Goal: Information Seeking & Learning: Check status

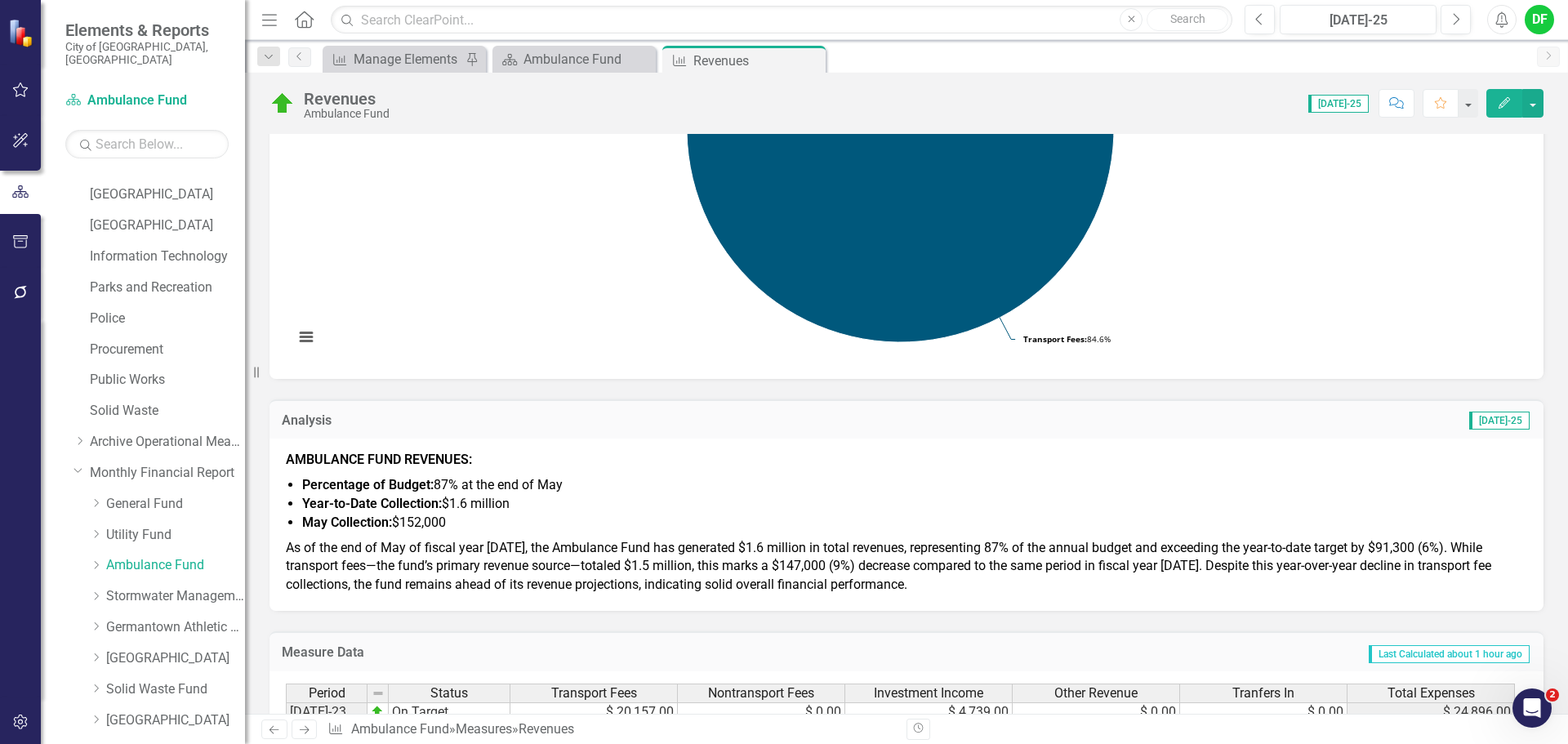
scroll to position [408, 0]
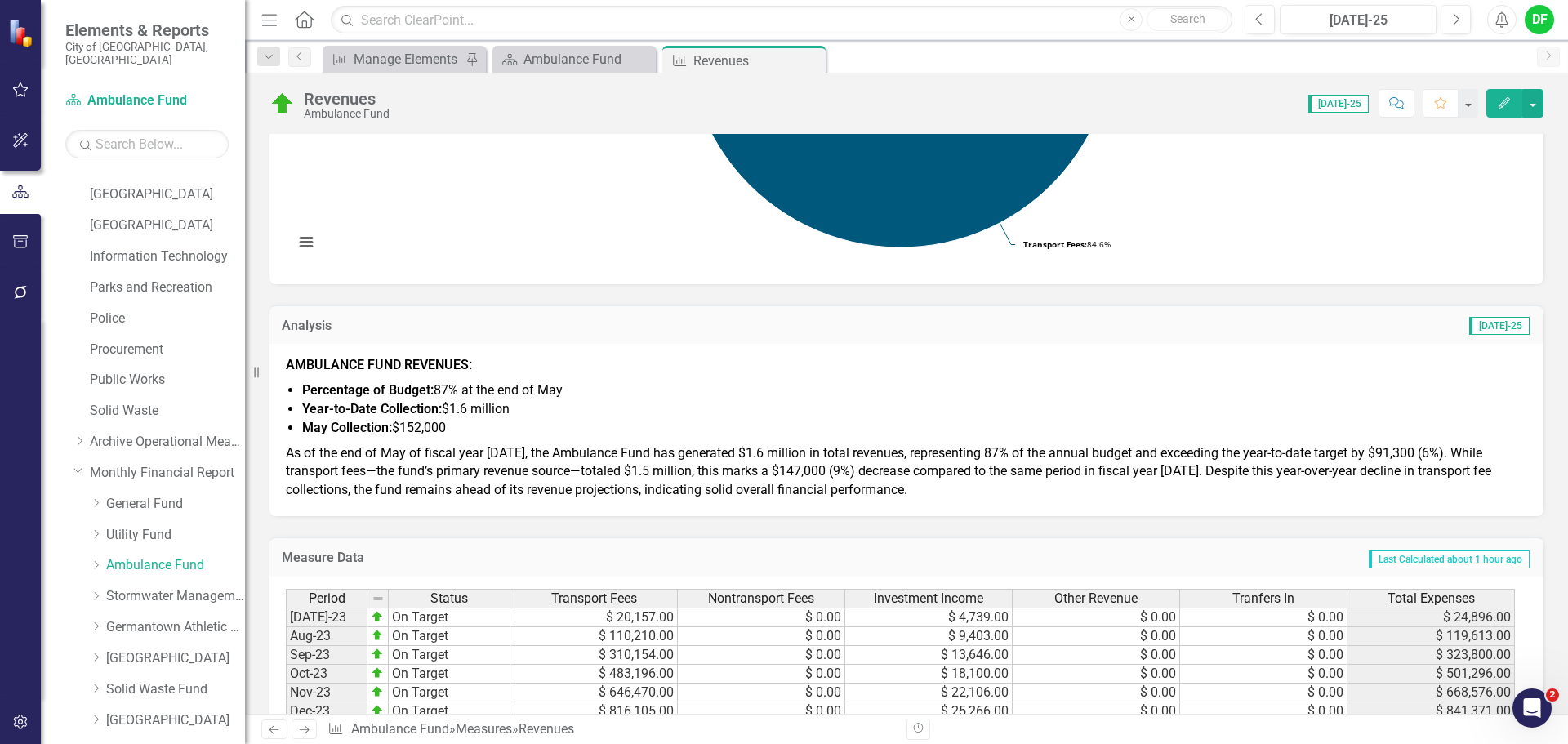
click at [474, 397] on span "Percentage of Budget: 87% at the end of May" at bounding box center [432, 391] width 261 height 16
click at [452, 384] on span "Percentage of Budget: 87% at the end of May" at bounding box center [432, 391] width 261 height 16
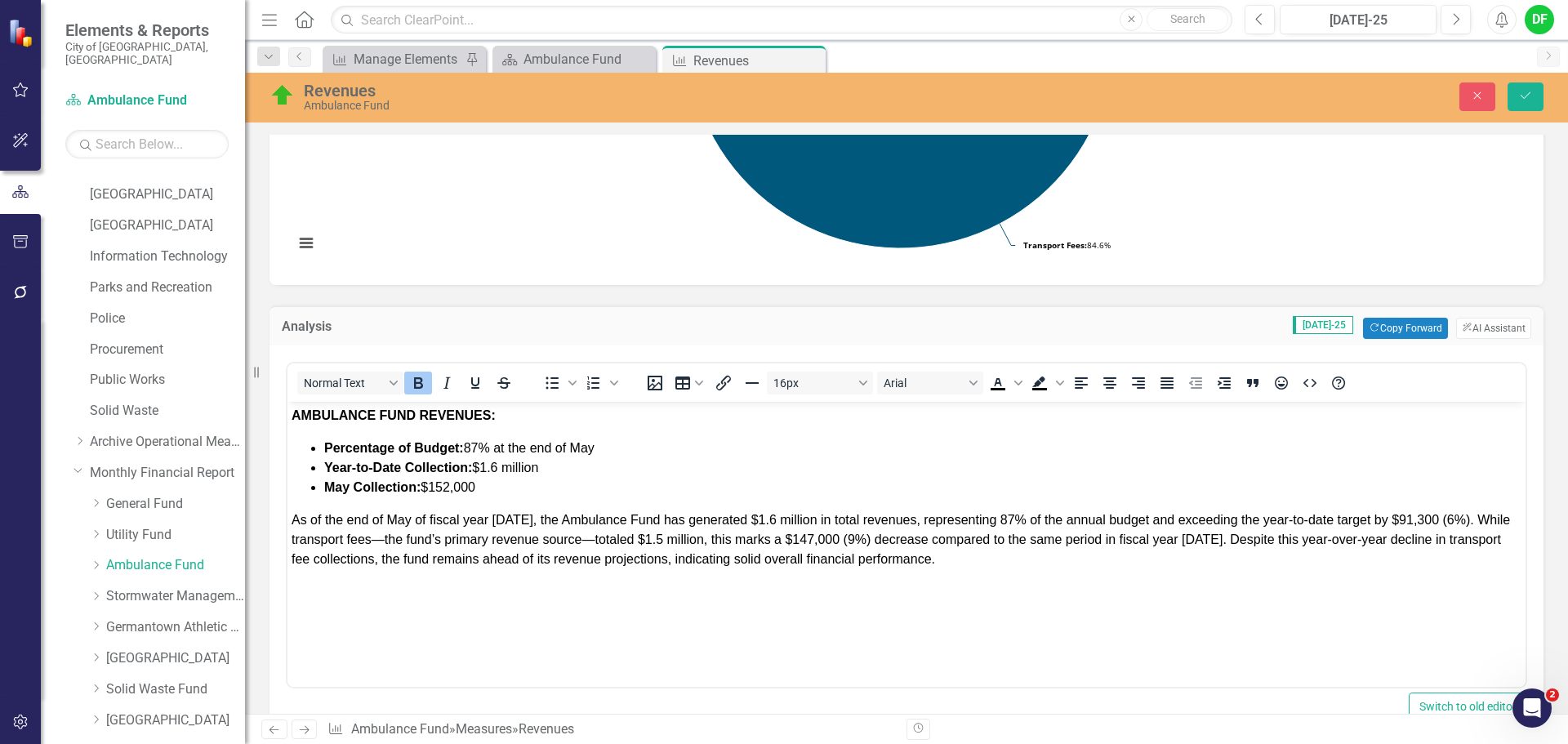
scroll to position [0, 0]
click at [482, 447] on span "Percentage of Budget: 87% at the end of May" at bounding box center [459, 448] width 270 height 14
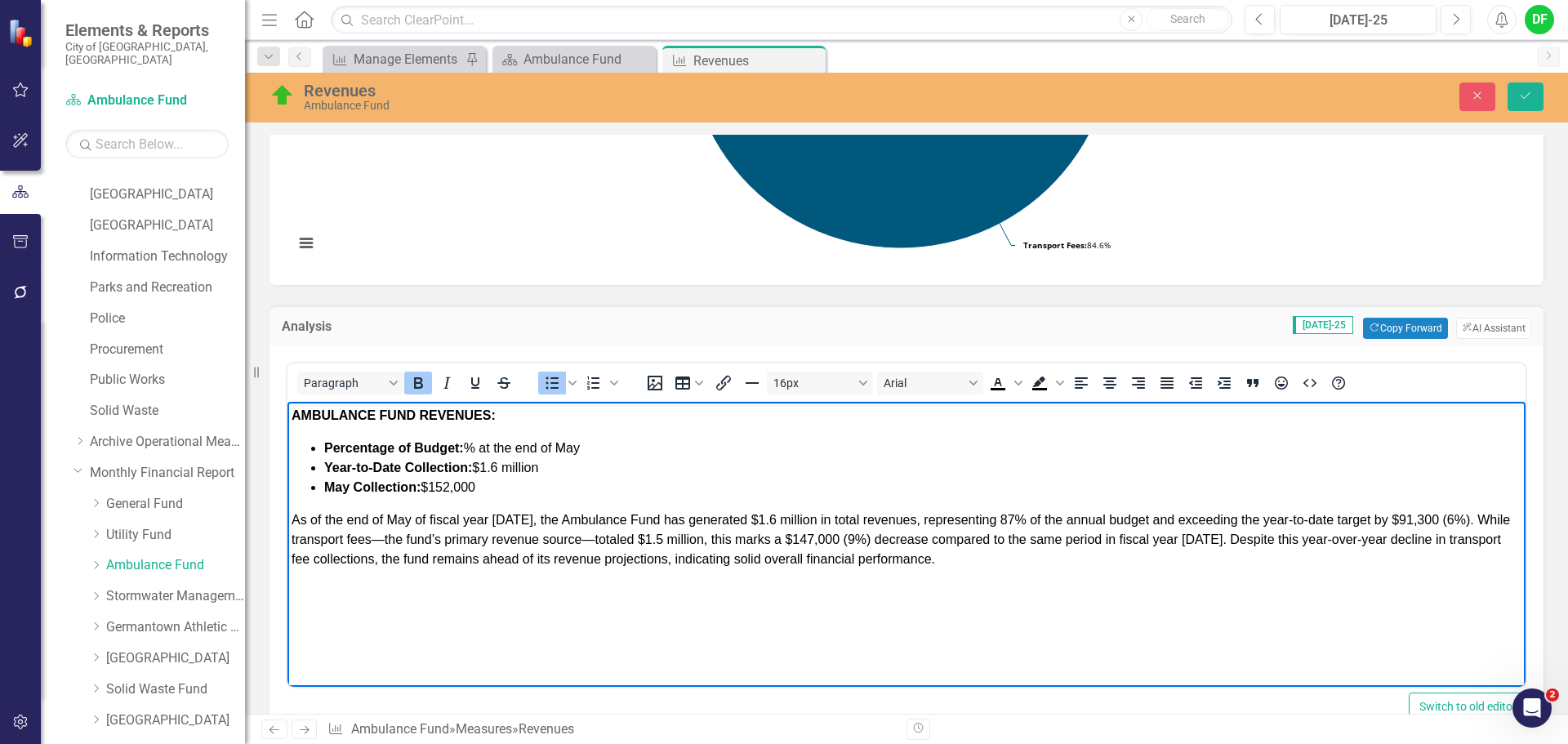
click at [420, 383] on icon "Bold" at bounding box center [418, 384] width 9 height 12
click at [593, 456] on li "Percentage of Budget: ﻿2 % at the end of May" at bounding box center [922, 448] width 1197 height 20
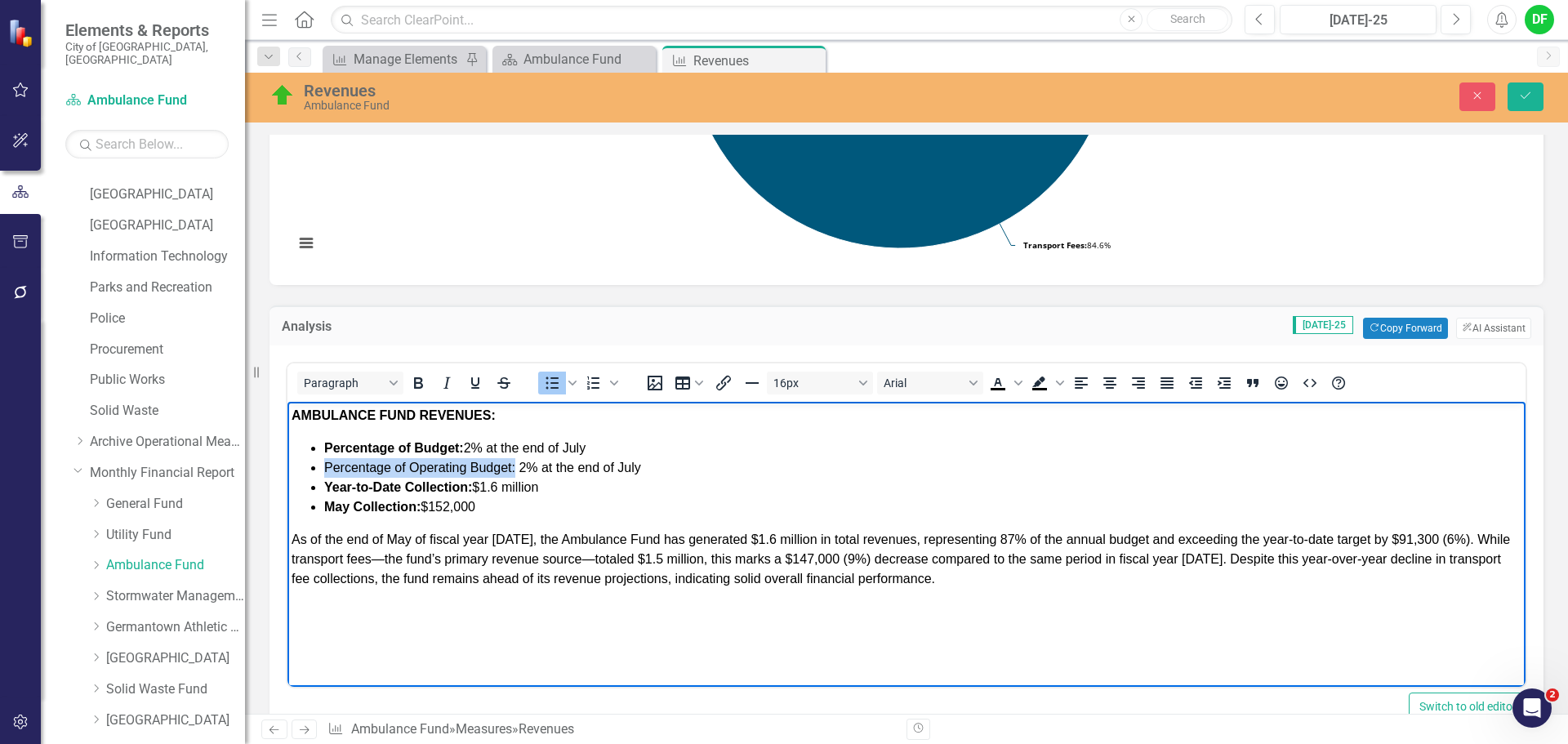
drag, startPoint x: 327, startPoint y: 465, endPoint x: 517, endPoint y: 465, distance: 190.0
click at [517, 465] on span "Percentage of Operating Budget: 2% at the end of July" at bounding box center [482, 468] width 317 height 14
click at [414, 385] on icon "Bold" at bounding box center [418, 383] width 20 height 20
drag, startPoint x: 399, startPoint y: 487, endPoint x: 327, endPoint y: 480, distance: 72.3
click at [327, 480] on strong "Year-to-Date Collection:" at bounding box center [397, 487] width 147 height 14
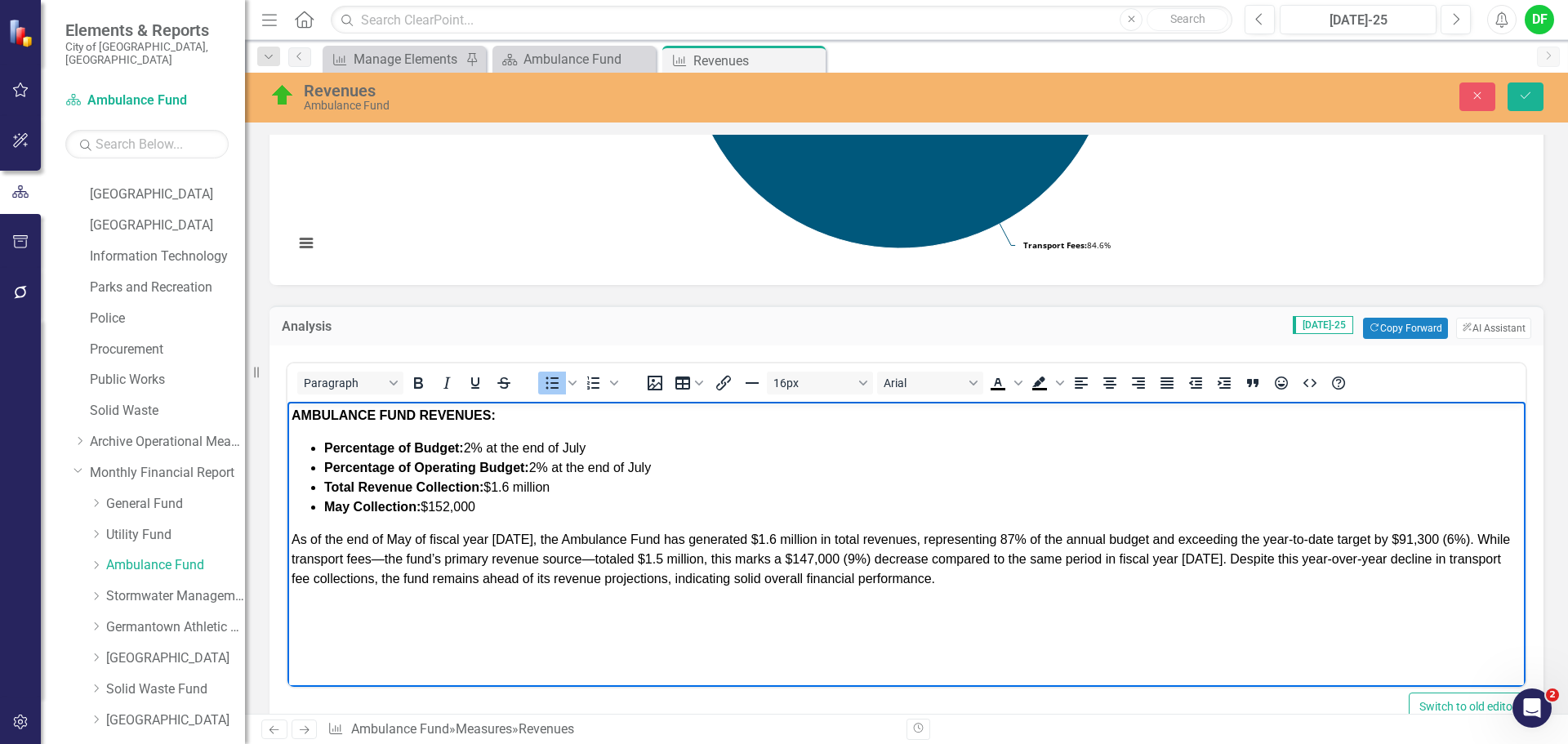
drag, startPoint x: 553, startPoint y: 485, endPoint x: 495, endPoint y: 485, distance: 58.0
click at [495, 485] on span "Total Revenue Collection: $1.6 million" at bounding box center [436, 487] width 225 height 14
click at [346, 509] on strong "May Collection:" at bounding box center [372, 507] width 97 height 14
click at [650, 505] on li "Total Operating Revennue Collection: $152,000" at bounding box center [922, 508] width 1197 height 20
click at [469, 502] on strong "Total Operating Revennue Collection:" at bounding box center [440, 507] width 233 height 14
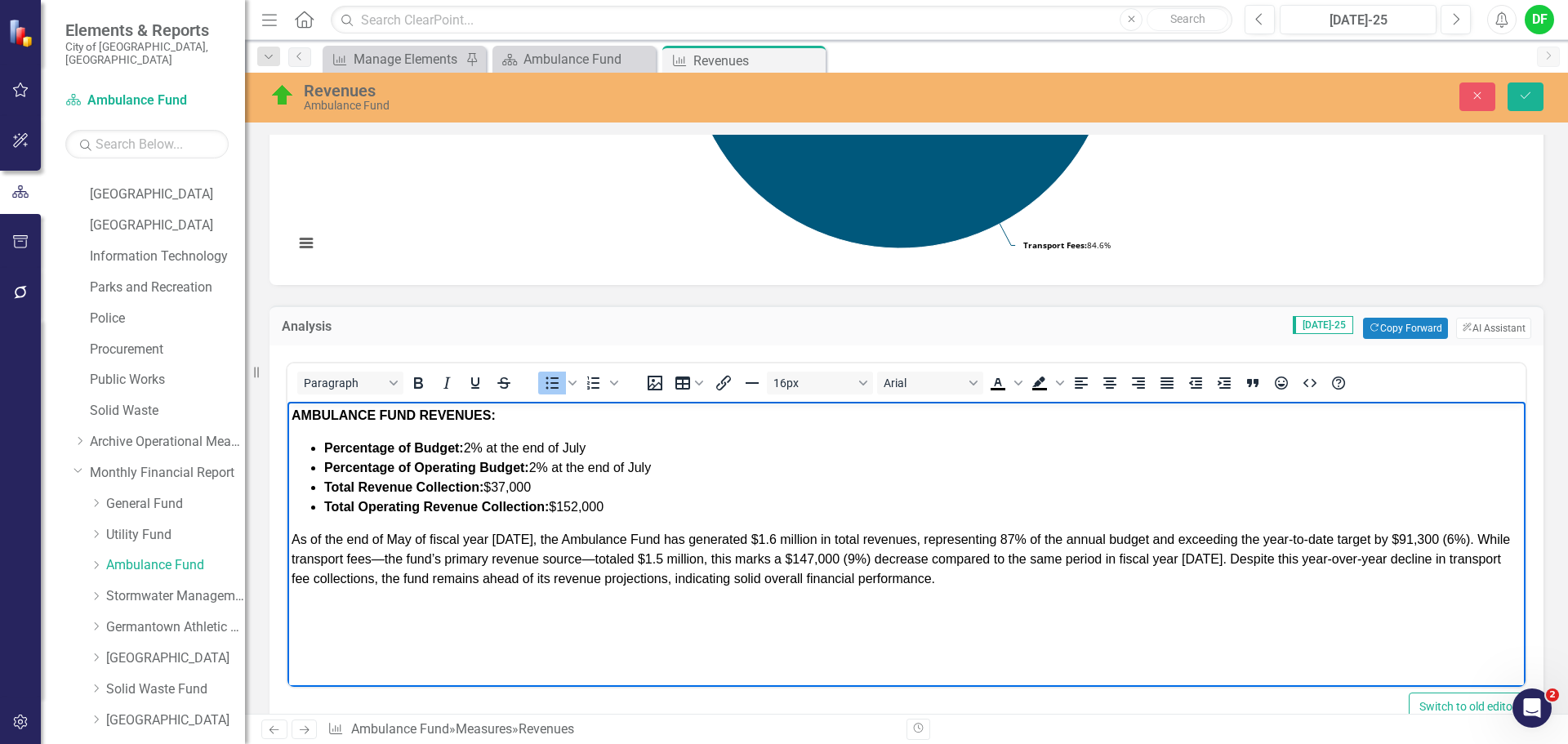
click at [616, 508] on li "Total Operating Revenue Collection: $152,000" at bounding box center [922, 508] width 1197 height 20
click at [408, 538] on span "As of the end of May of fiscal year 2025, the Ambulance Fund has generated $1.6…" at bounding box center [901, 559] width 1219 height 53
click at [518, 539] on span "As of the end of July of fiscal year 2025, the Ambulance Fund has generated $1.…" at bounding box center [900, 559] width 1217 height 53
click at [804, 540] on span "As of the end of July of fiscal year 2026, the Ambulance Fund has generated $1.…" at bounding box center [900, 559] width 1217 height 53
click at [981, 540] on span "As of the end of July of fiscal year [DATE], the Ambulance Fund has generated $…" at bounding box center [896, 559] width 1209 height 53
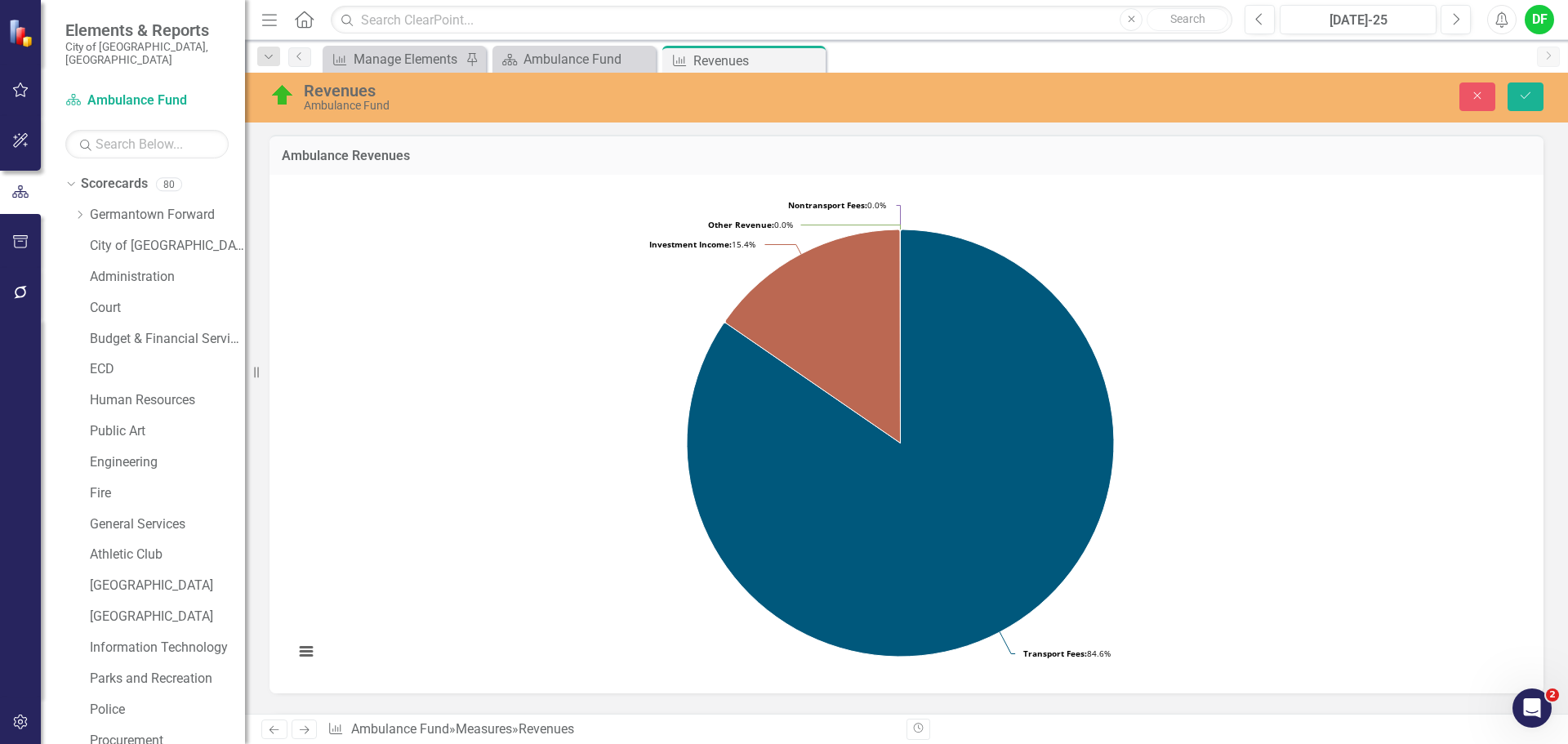
scroll to position [408, 0]
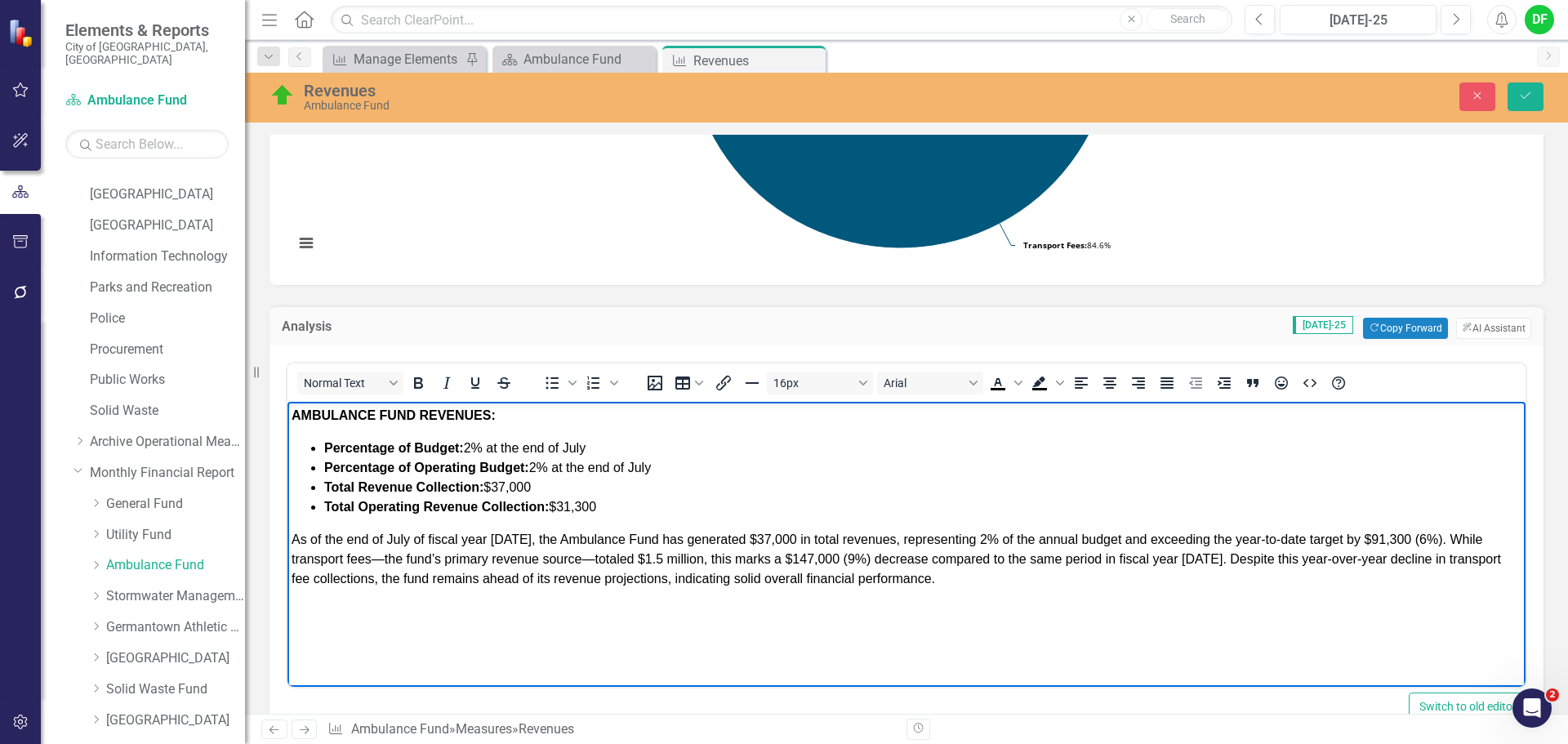
click at [1395, 537] on span "As of the end of July of fiscal year [DATE], the Ambulance Fund has generated $…" at bounding box center [896, 559] width 1209 height 53
click at [1433, 544] on span "As of the end of July of fiscal year [DATE], the Ambulance Fund has generated $…" at bounding box center [896, 559] width 1209 height 53
click at [1428, 535] on span "As of the end of July of fiscal year [DATE], the Ambulance Fund has generated $…" at bounding box center [896, 559] width 1209 height 53
click at [1489, 539] on span "As of the end of July of fiscal year [DATE], the Ambulance Fund has generated $…" at bounding box center [904, 559] width 1224 height 53
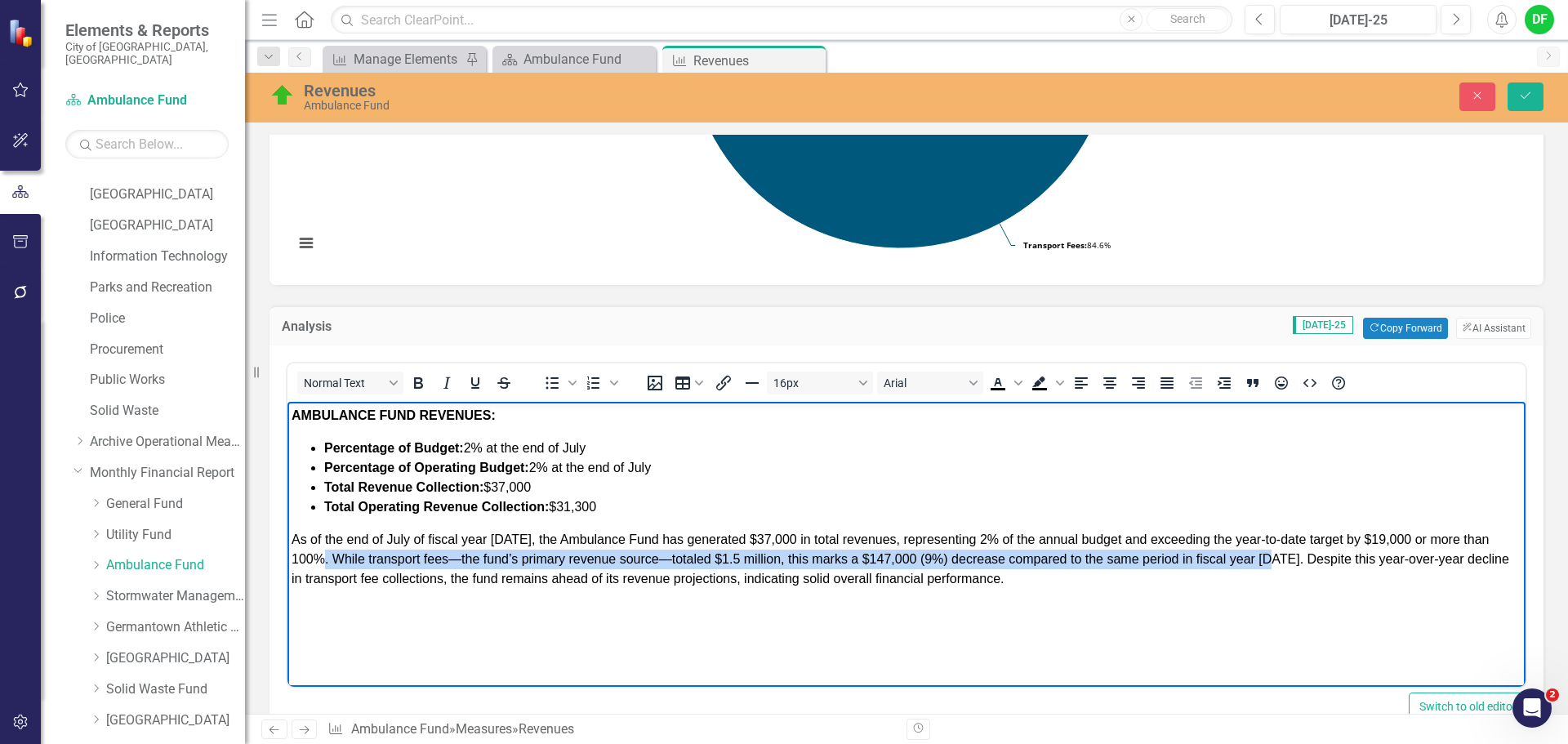
drag, startPoint x: 335, startPoint y: 555, endPoint x: 1289, endPoint y: 557, distance: 954.0
click at [1289, 557] on span "As of the end of July of fiscal year [DATE], the Ambulance Fund has generated $…" at bounding box center [901, 559] width 1218 height 53
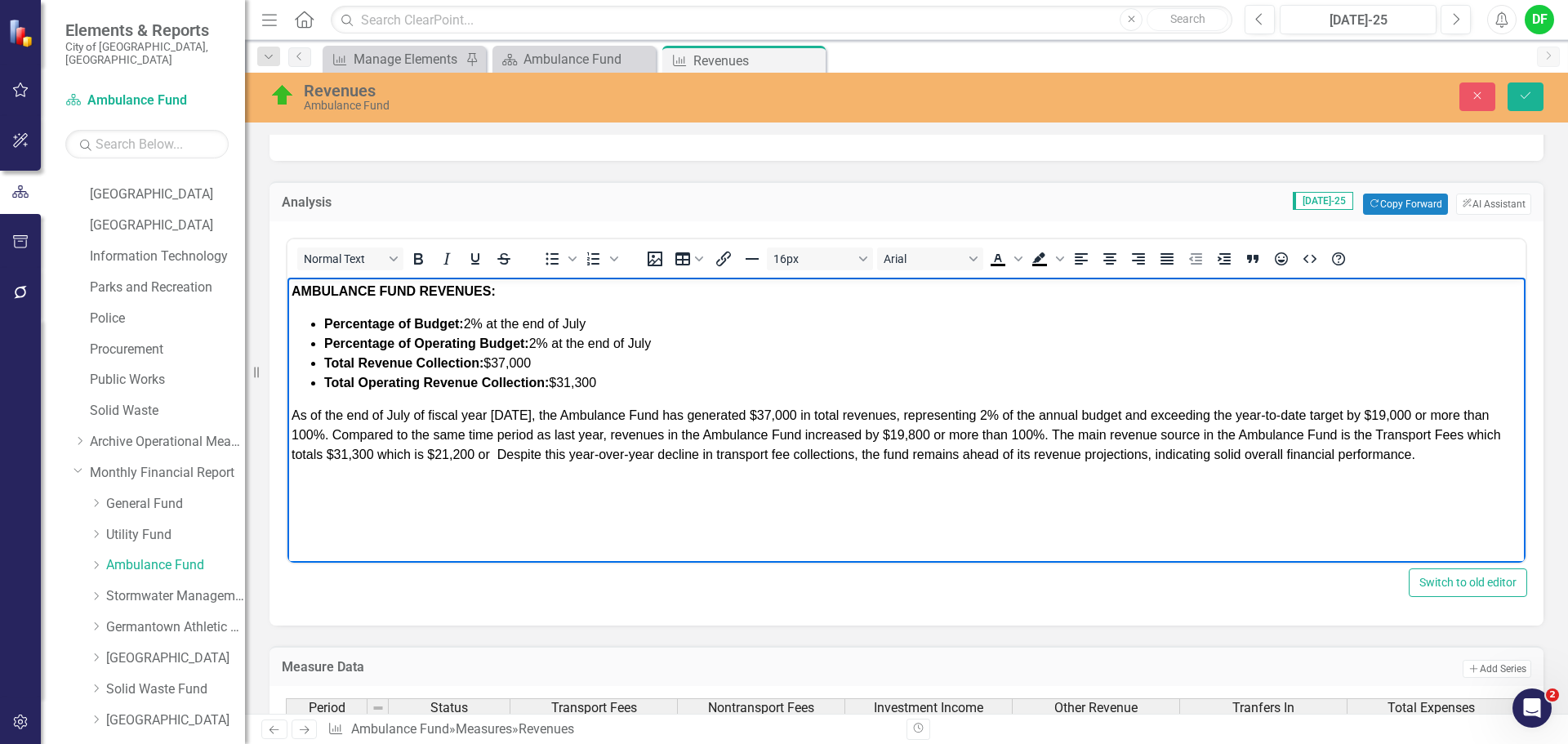
scroll to position [518, 0]
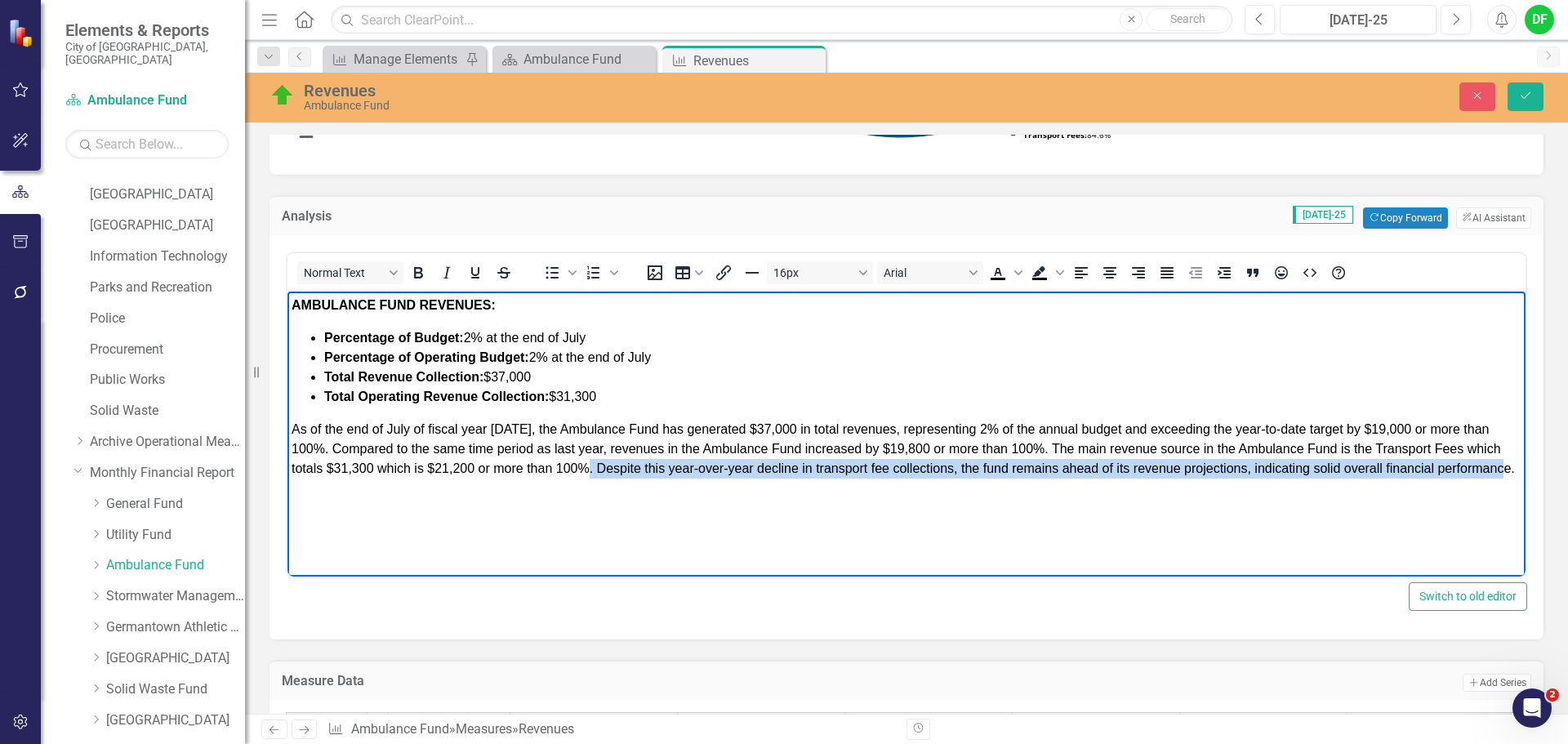
drag, startPoint x: 598, startPoint y: 469, endPoint x: 850, endPoint y: 482, distance: 252.3
click at [850, 478] on p "As of the end of July of fiscal year 2026, the Ambulance Fund has generated $37…" at bounding box center [906, 449] width 1229 height 59
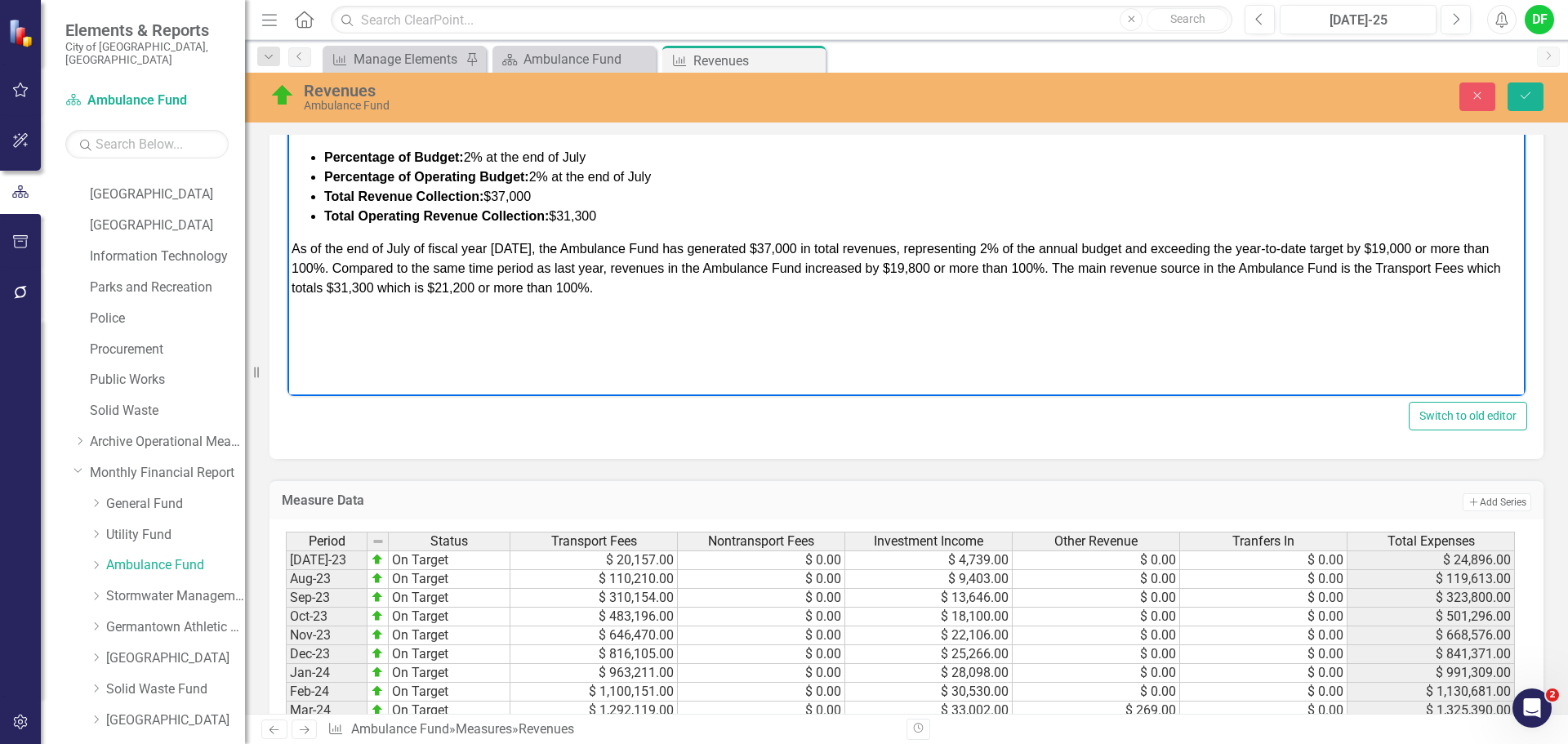
scroll to position [682, 0]
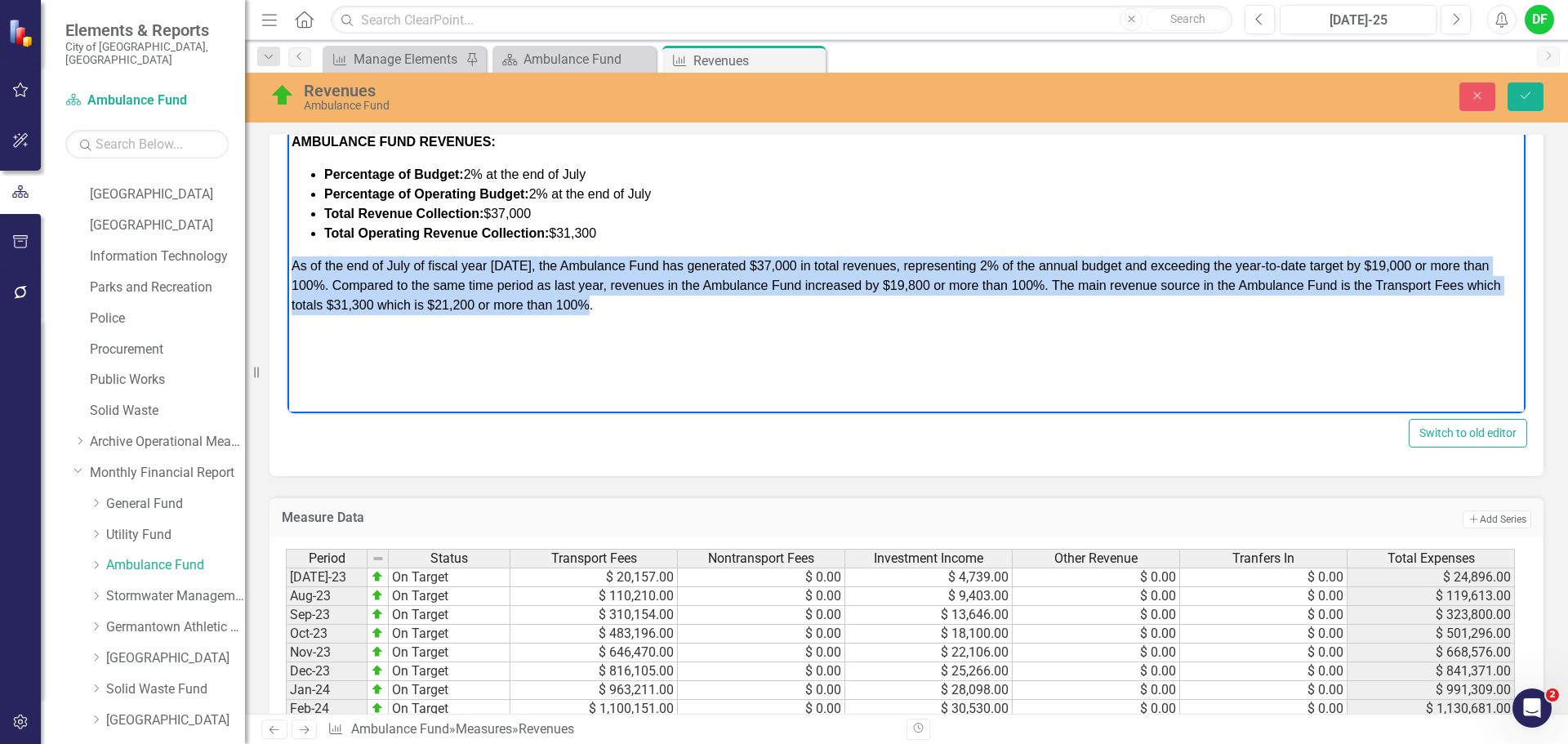
drag, startPoint x: 603, startPoint y: 308, endPoint x: 562, endPoint y: 392, distance: 93.5
click at [288, 263] on html "AMBULANCE FUND REVENUES: Percentage of Budget: 2 % at the end of July Percentag…" at bounding box center [906, 250] width 1238 height 245
copy span "As of the end of July of fiscal year 2026, the Ambulance Fund has generated $37…"
click at [626, 314] on p "As of the end of July of fiscal year 2026, the Ambulance Fund has generated $37…" at bounding box center [906, 286] width 1229 height 59
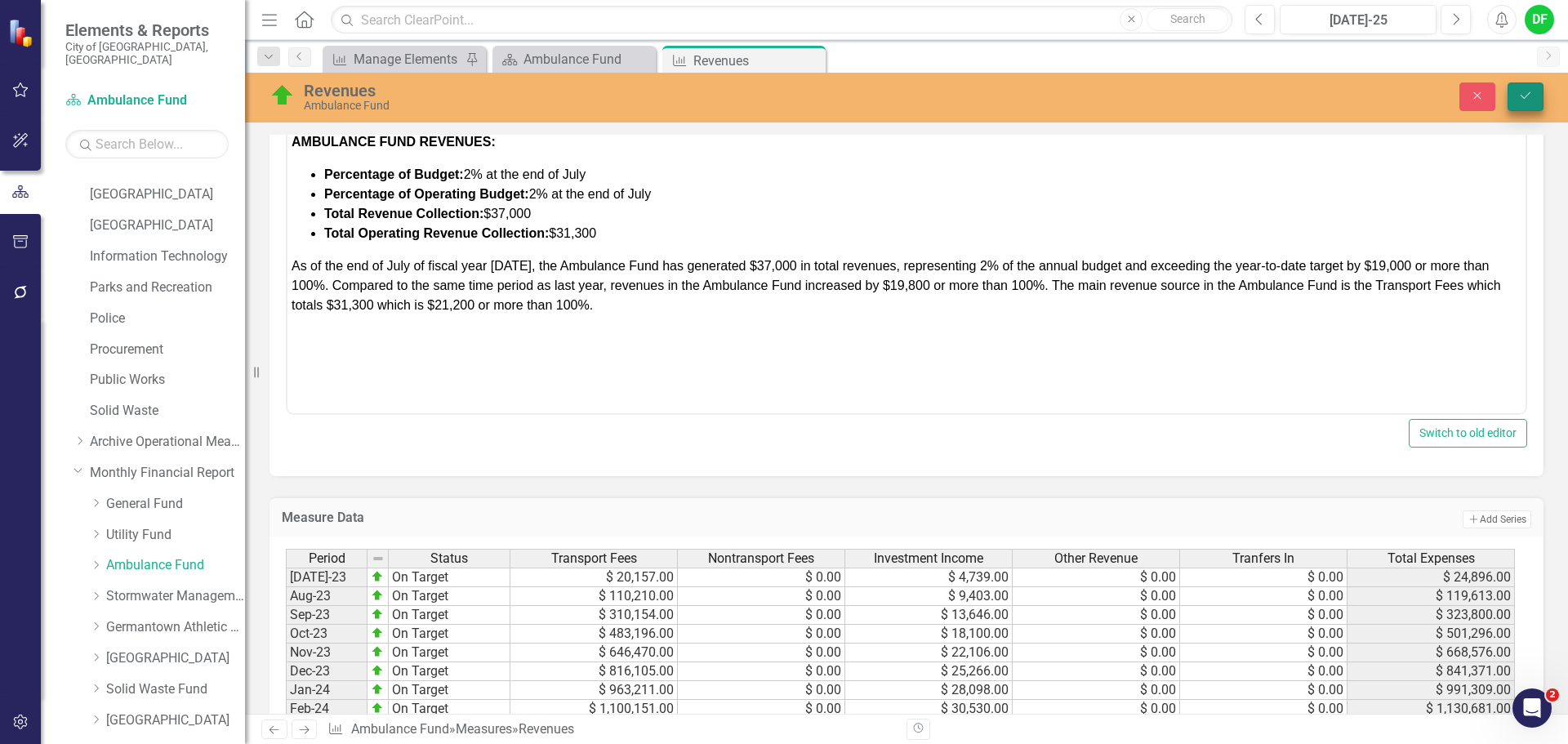
click at [1524, 100] on icon "Save" at bounding box center [1525, 96] width 15 height 12
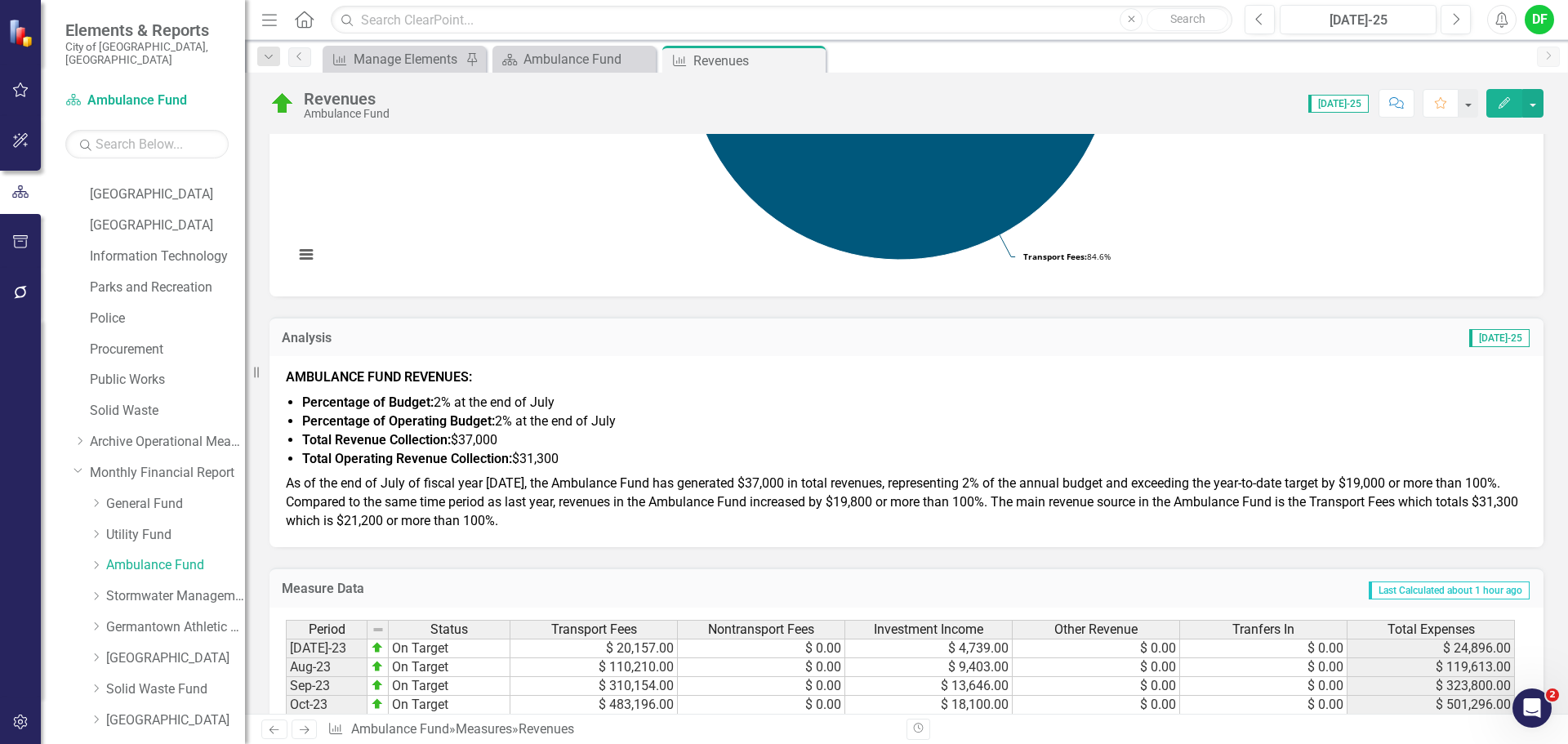
scroll to position [408, 0]
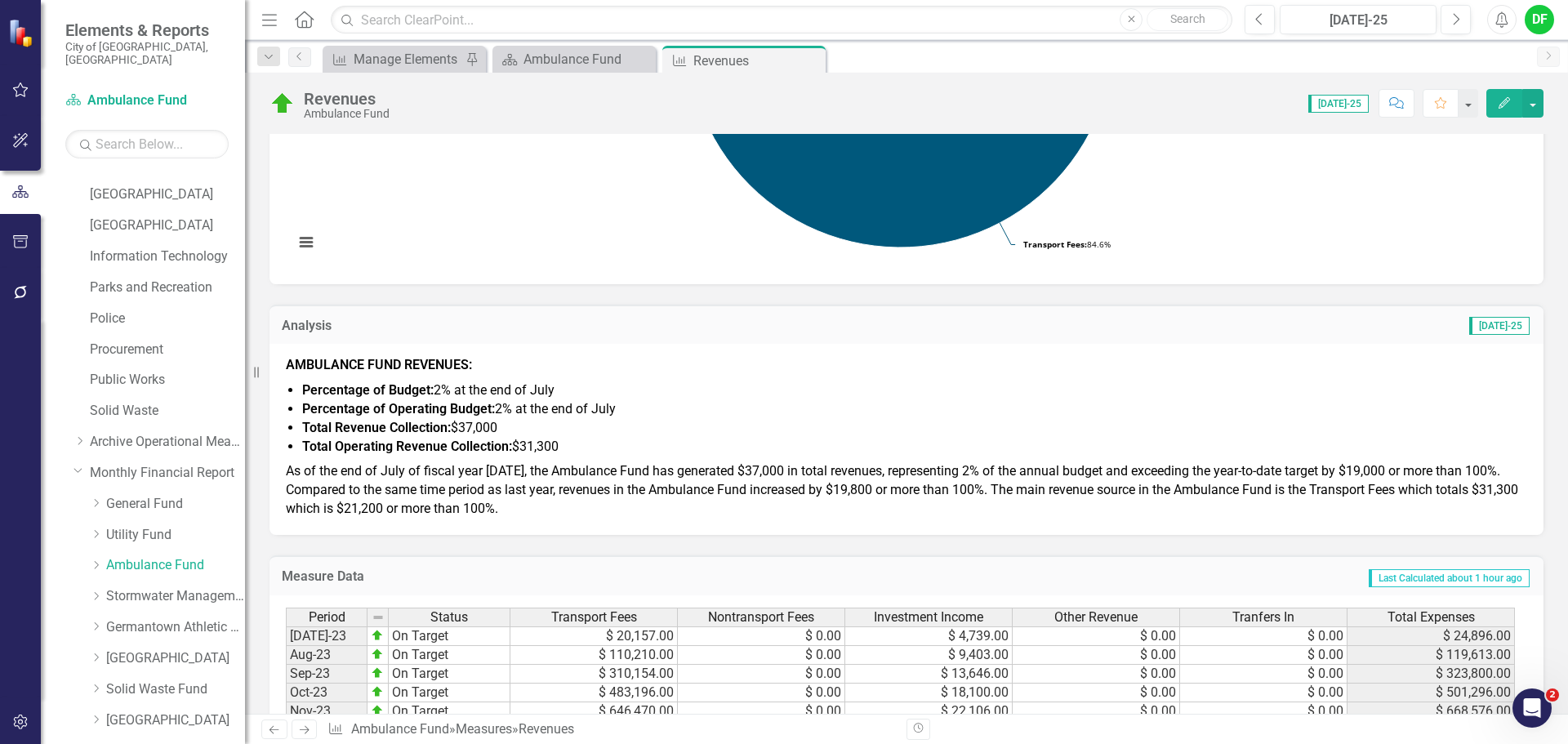
click at [607, 497] on span "As of the end of July of fiscal year 2026, the Ambulance Fund has generated $37…" at bounding box center [902, 489] width 1232 height 53
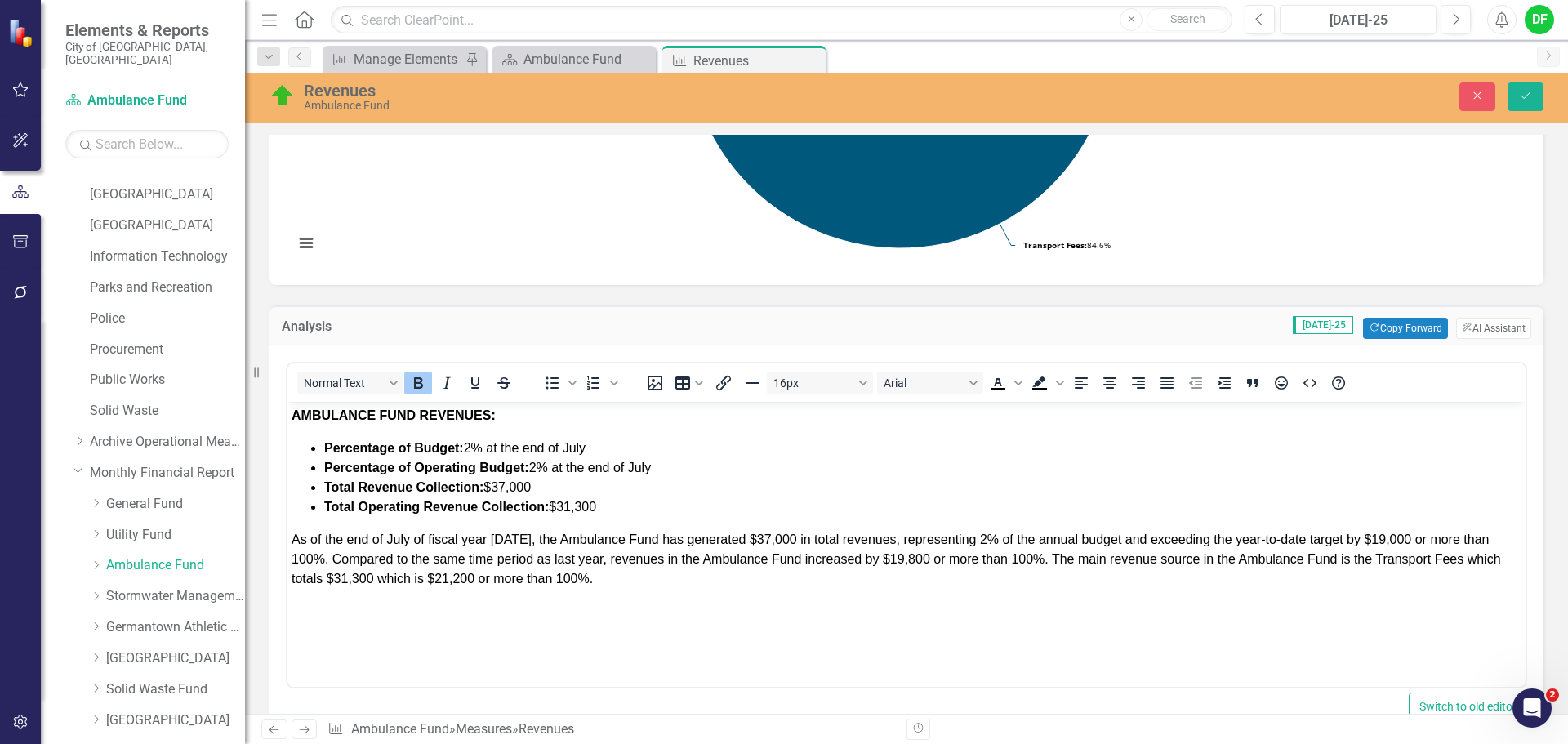
scroll to position [0, 0]
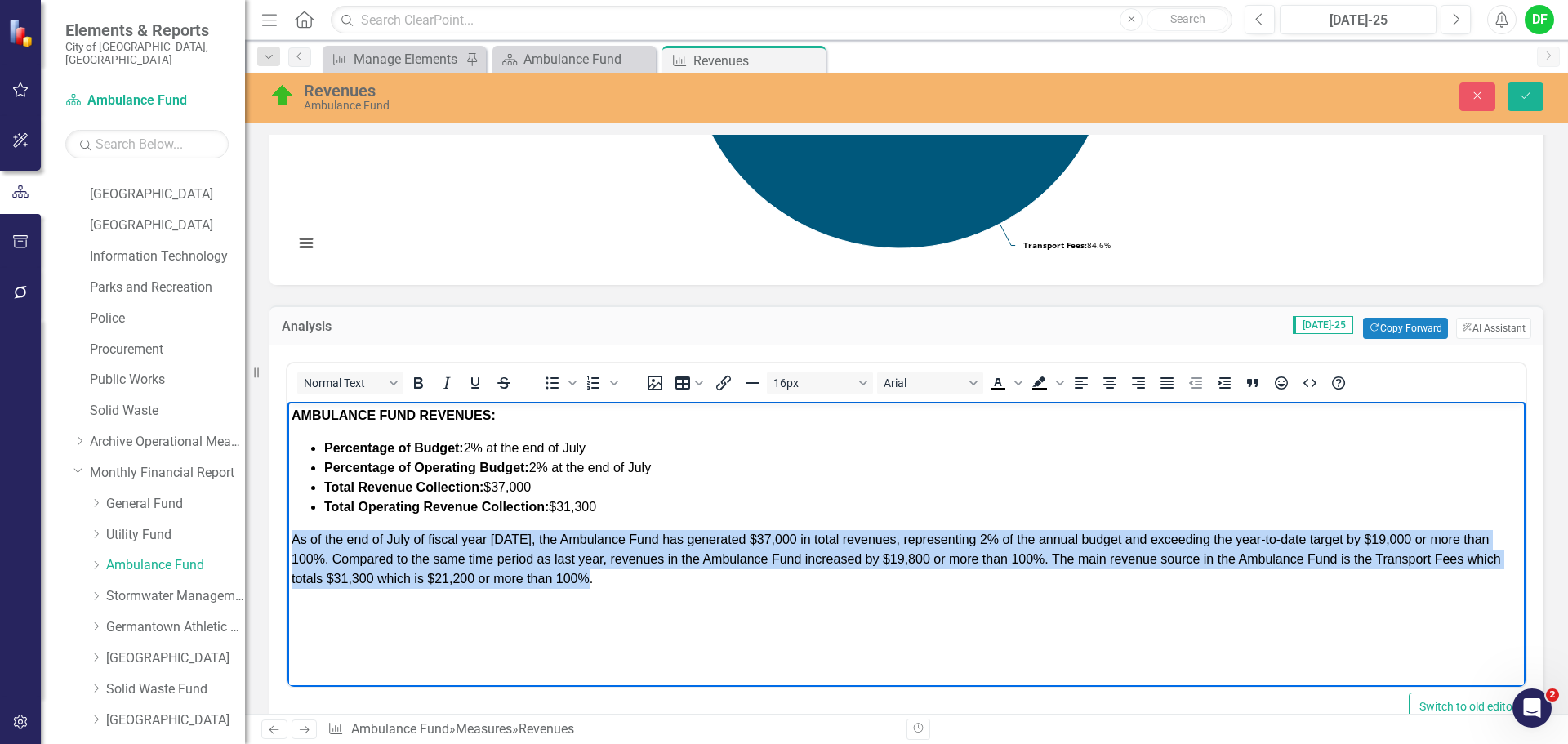
drag, startPoint x: 598, startPoint y: 581, endPoint x: 293, endPoint y: 542, distance: 307.5
click at [293, 542] on p "As of the end of July of fiscal year 2026, the Ambulance Fund has generated $37…" at bounding box center [906, 559] width 1229 height 59
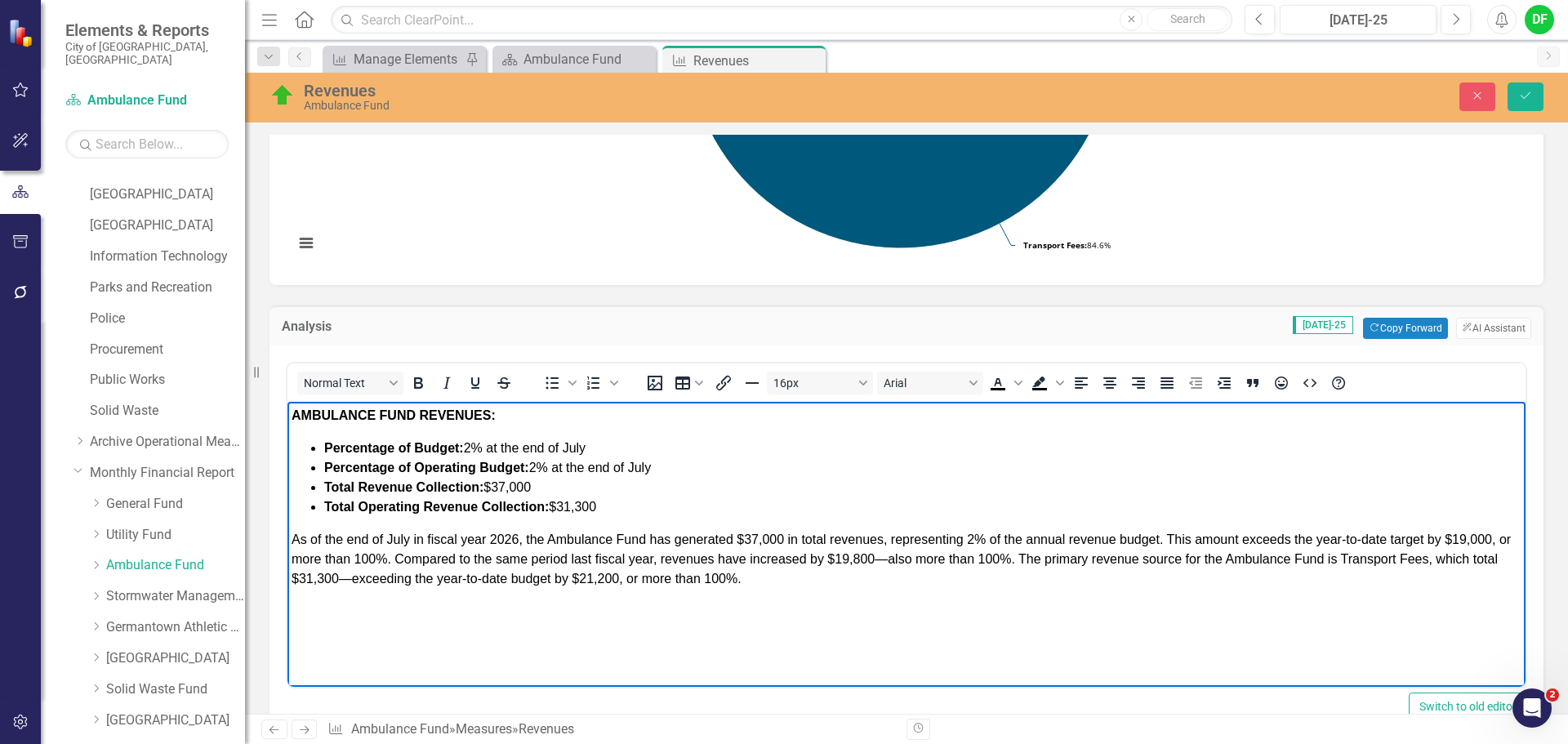
click at [903, 558] on span "﻿As of the end of July in fiscal year 2026, the Ambulance Fund has generated $3…" at bounding box center [901, 559] width 1219 height 53
click at [353, 577] on span "﻿As of the end of July in fiscal year 2026, the Ambulance Fund has generated $3…" at bounding box center [901, 559] width 1219 height 53
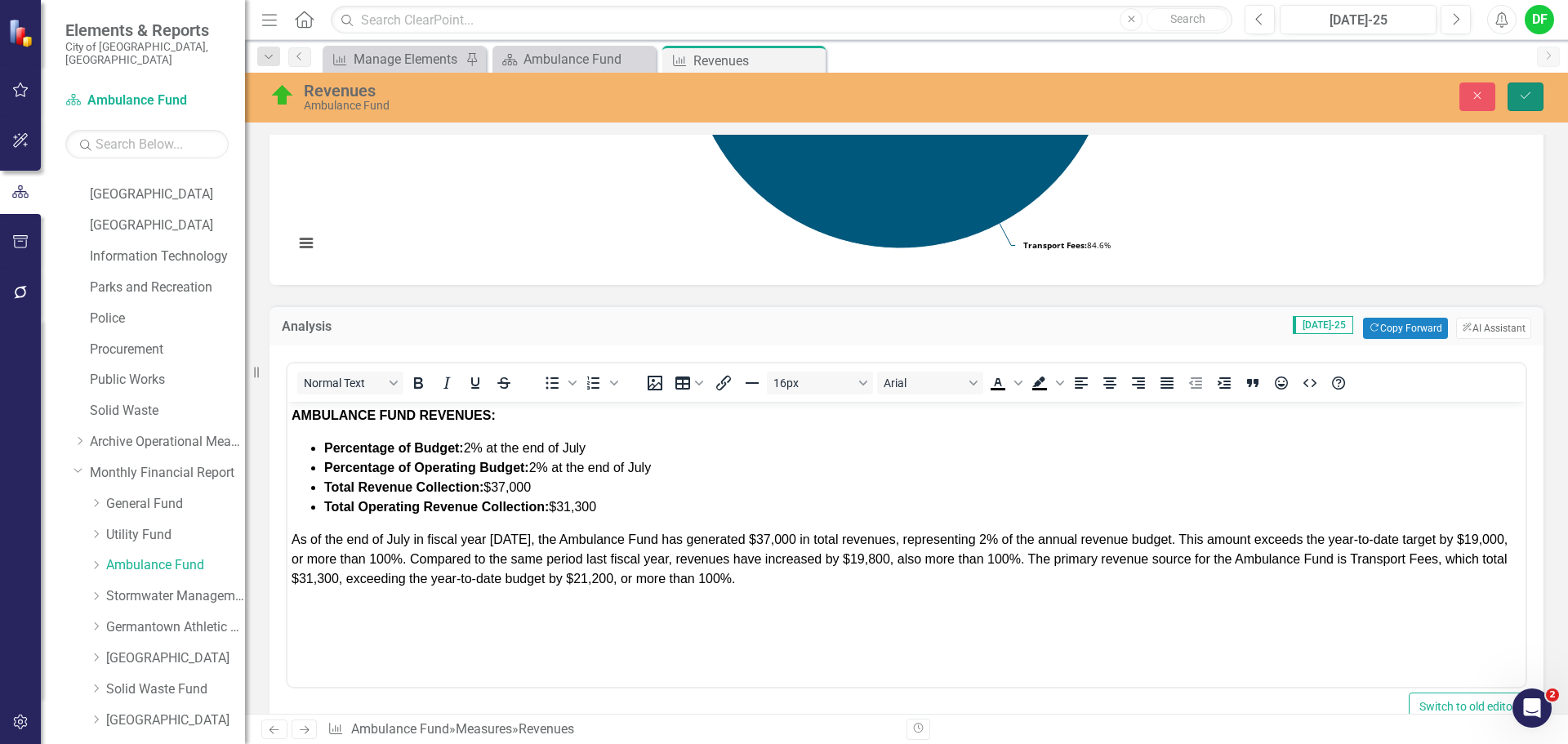
click at [1542, 93] on button "Save" at bounding box center [1525, 97] width 36 height 28
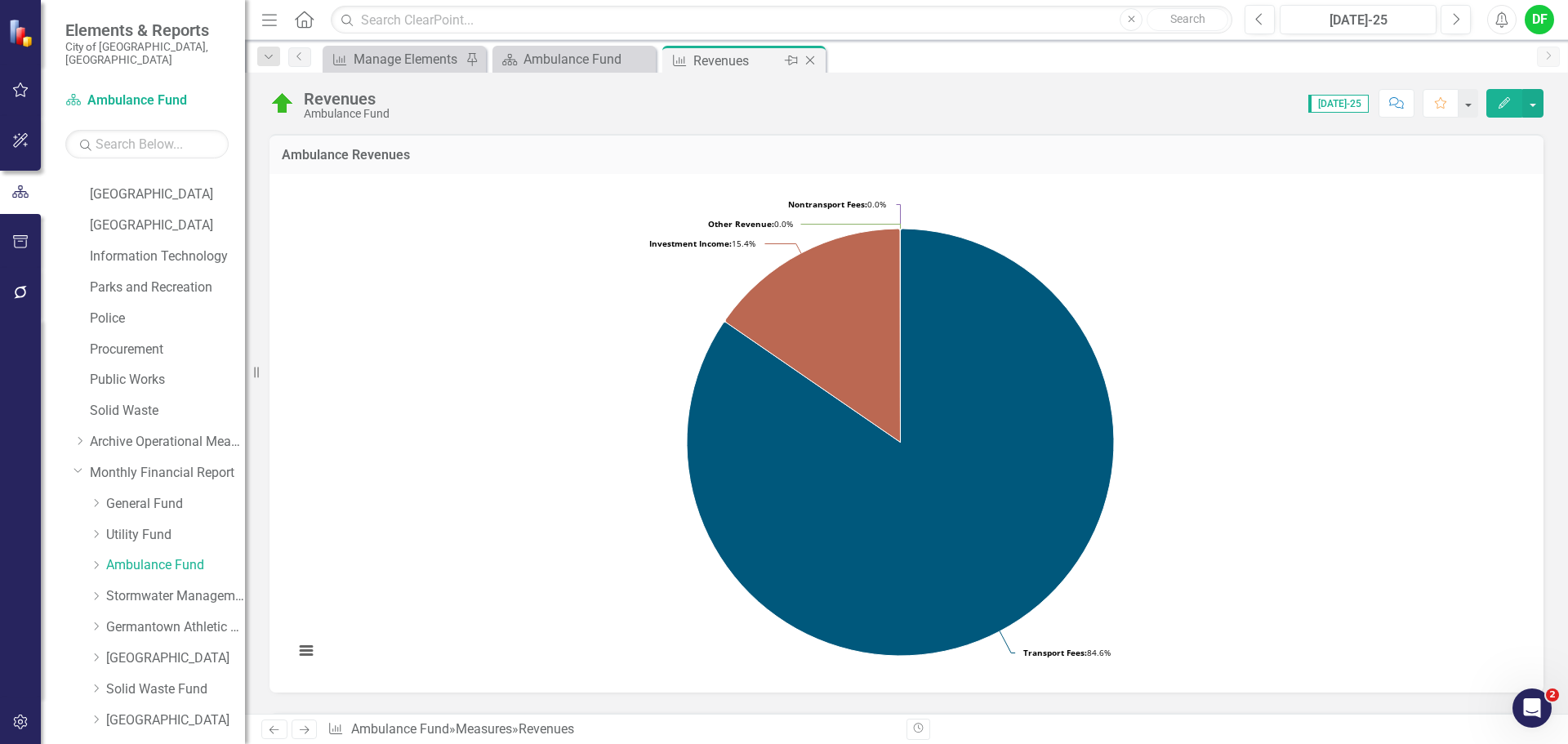
click at [808, 60] on icon "Close" at bounding box center [810, 60] width 17 height 13
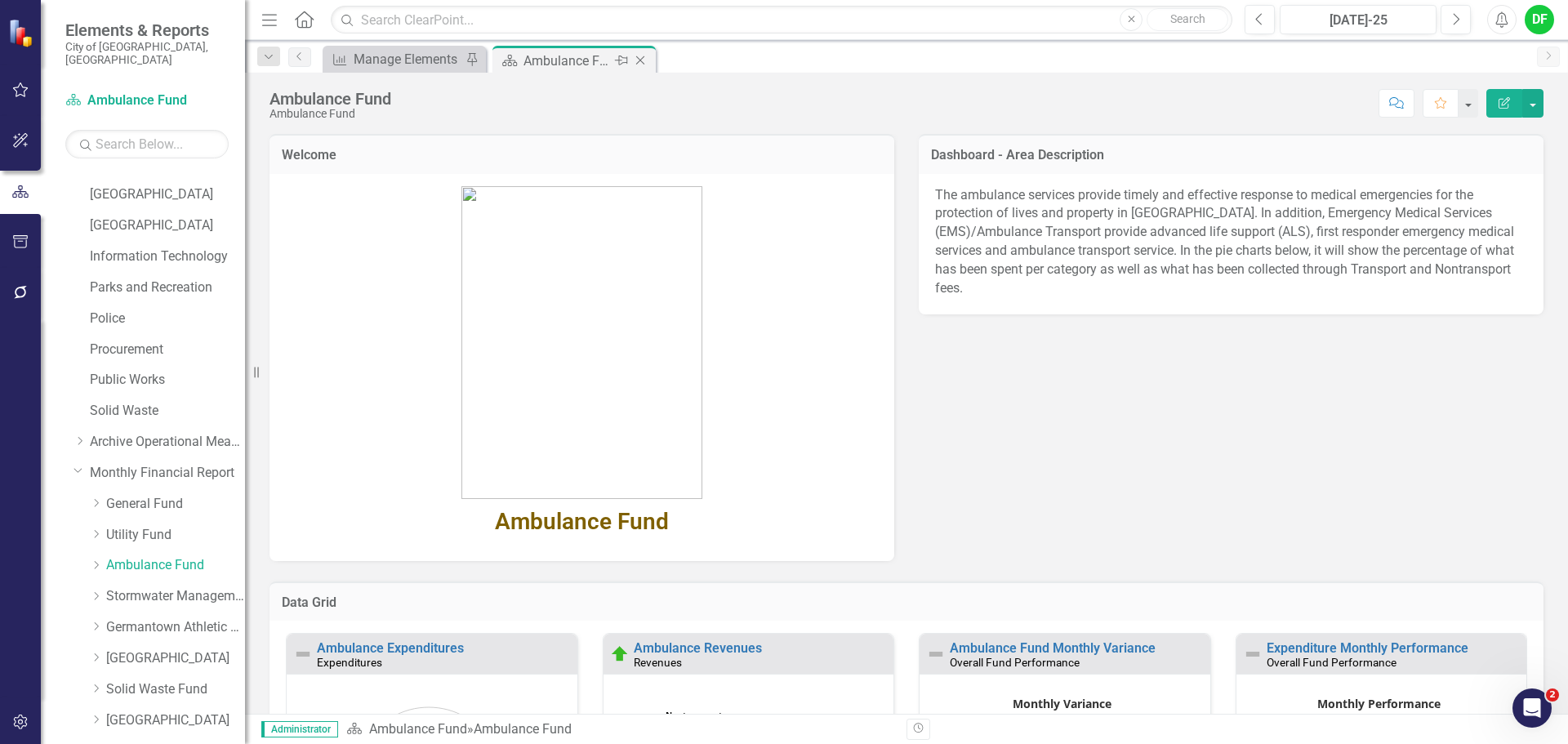
click at [639, 61] on icon "Close" at bounding box center [640, 60] width 17 height 13
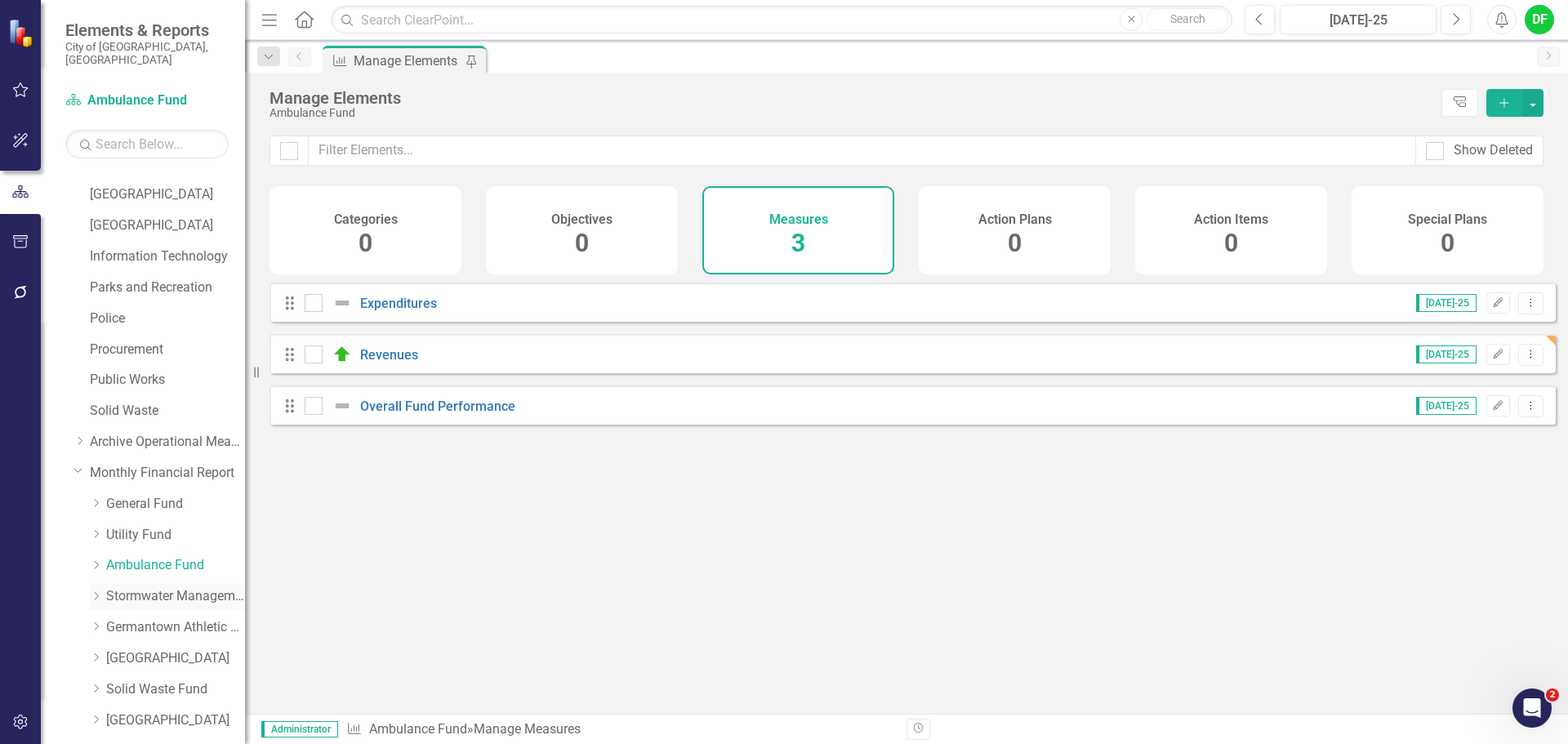
click at [128, 588] on link "Stormwater Management Fund" at bounding box center [176, 597] width 139 height 19
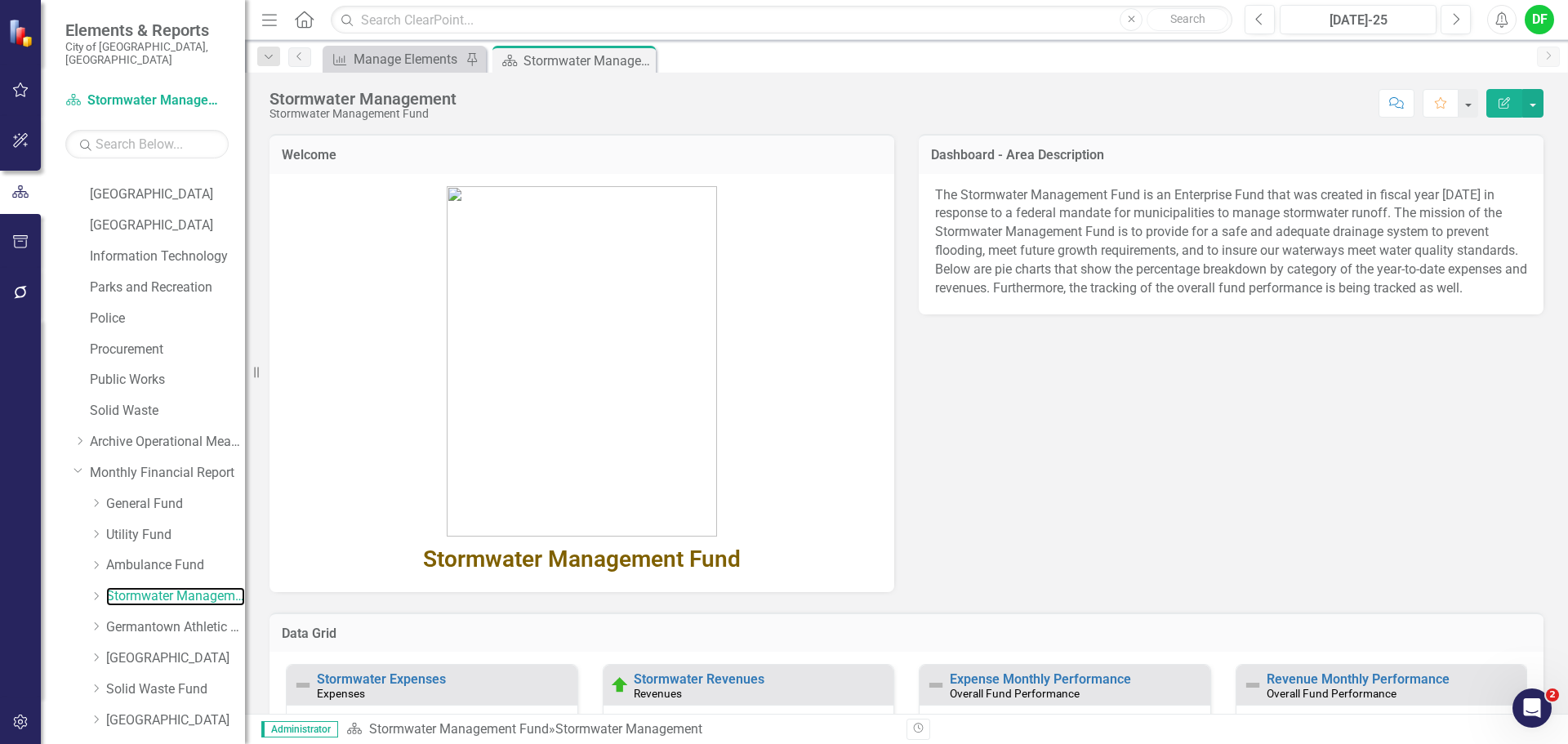
scroll to position [245, 0]
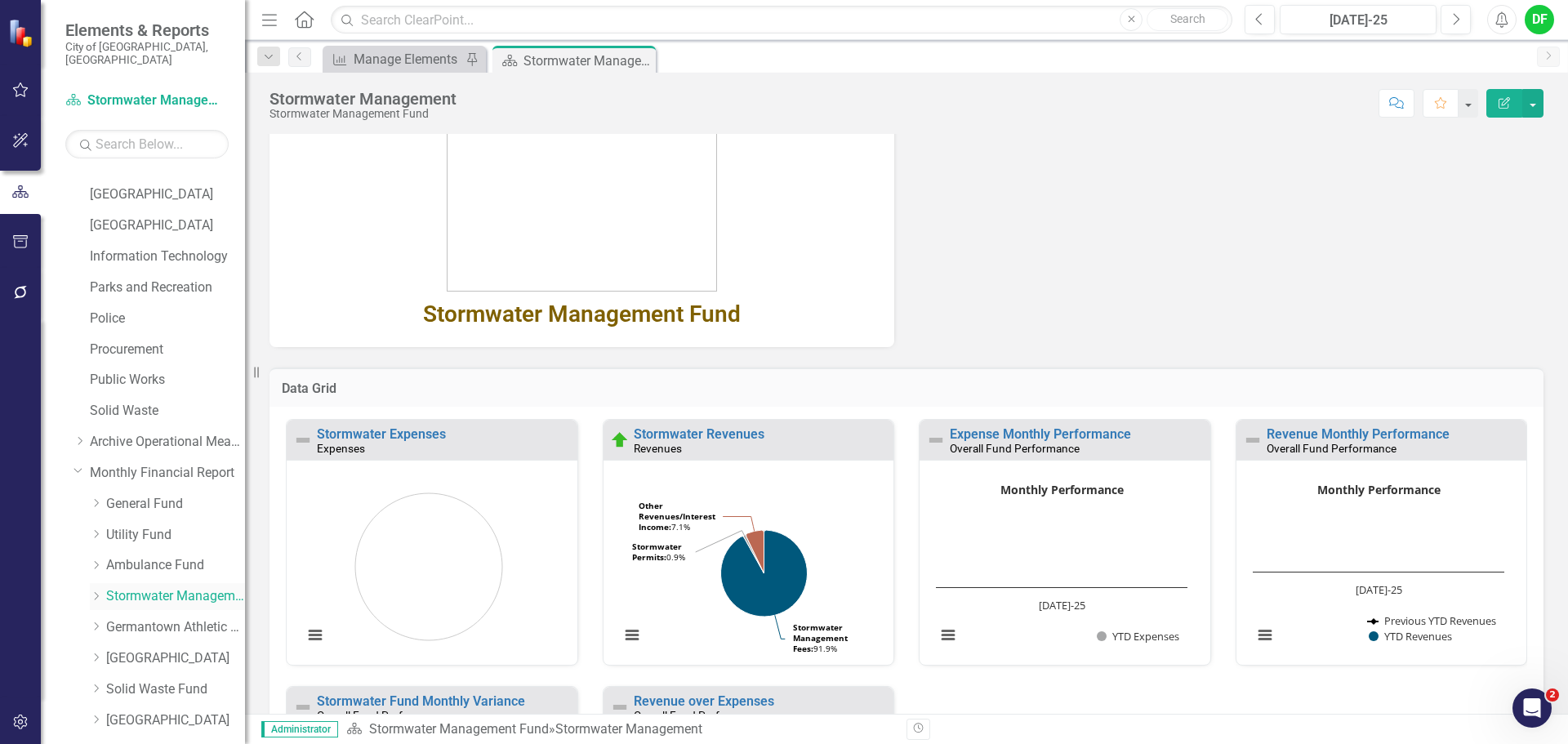
click at [96, 592] on icon "Dropdown" at bounding box center [96, 597] width 13 height 10
click at [142, 618] on link "Stormwater Management Revenues" at bounding box center [184, 627] width 123 height 19
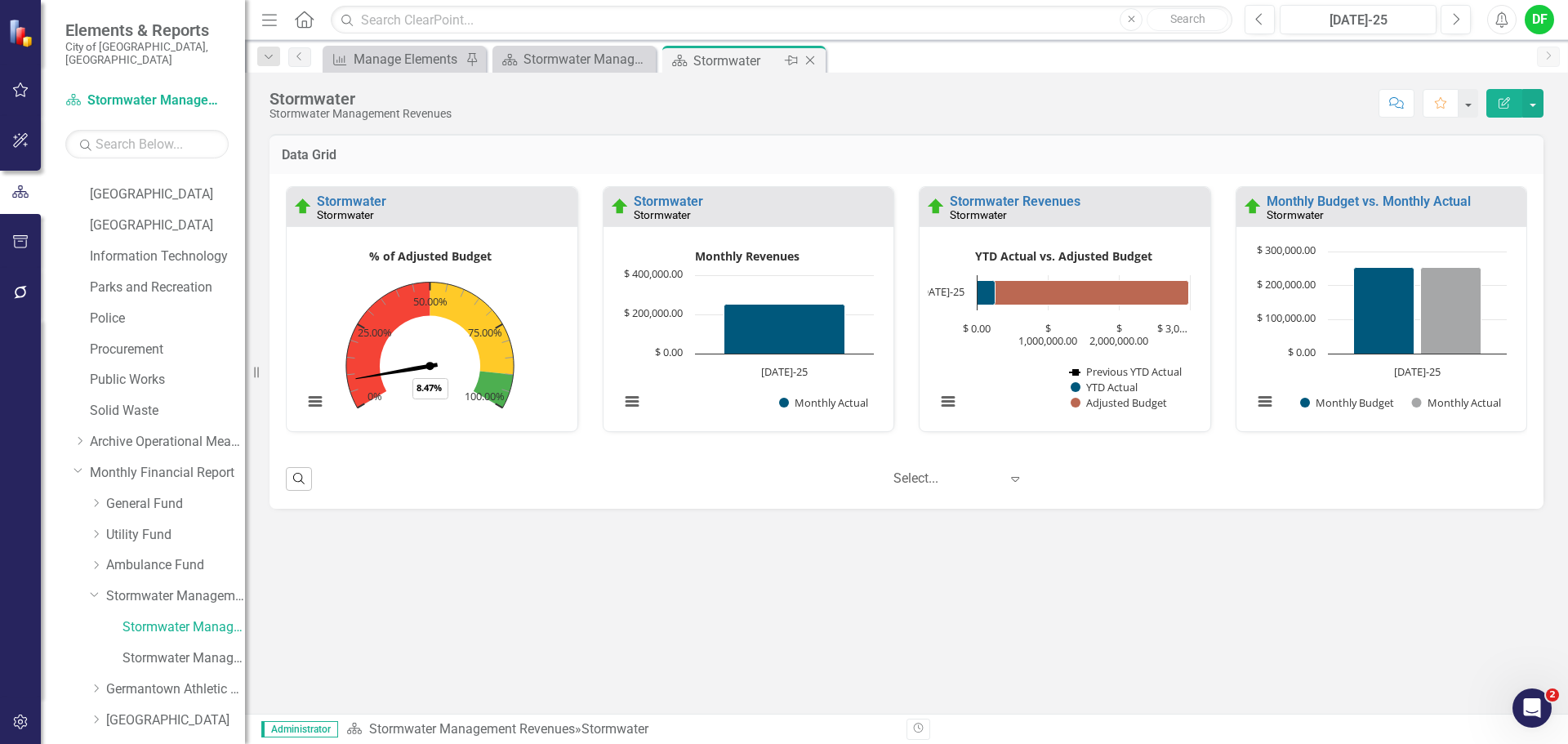
click at [813, 56] on icon "Close" at bounding box center [810, 60] width 17 height 13
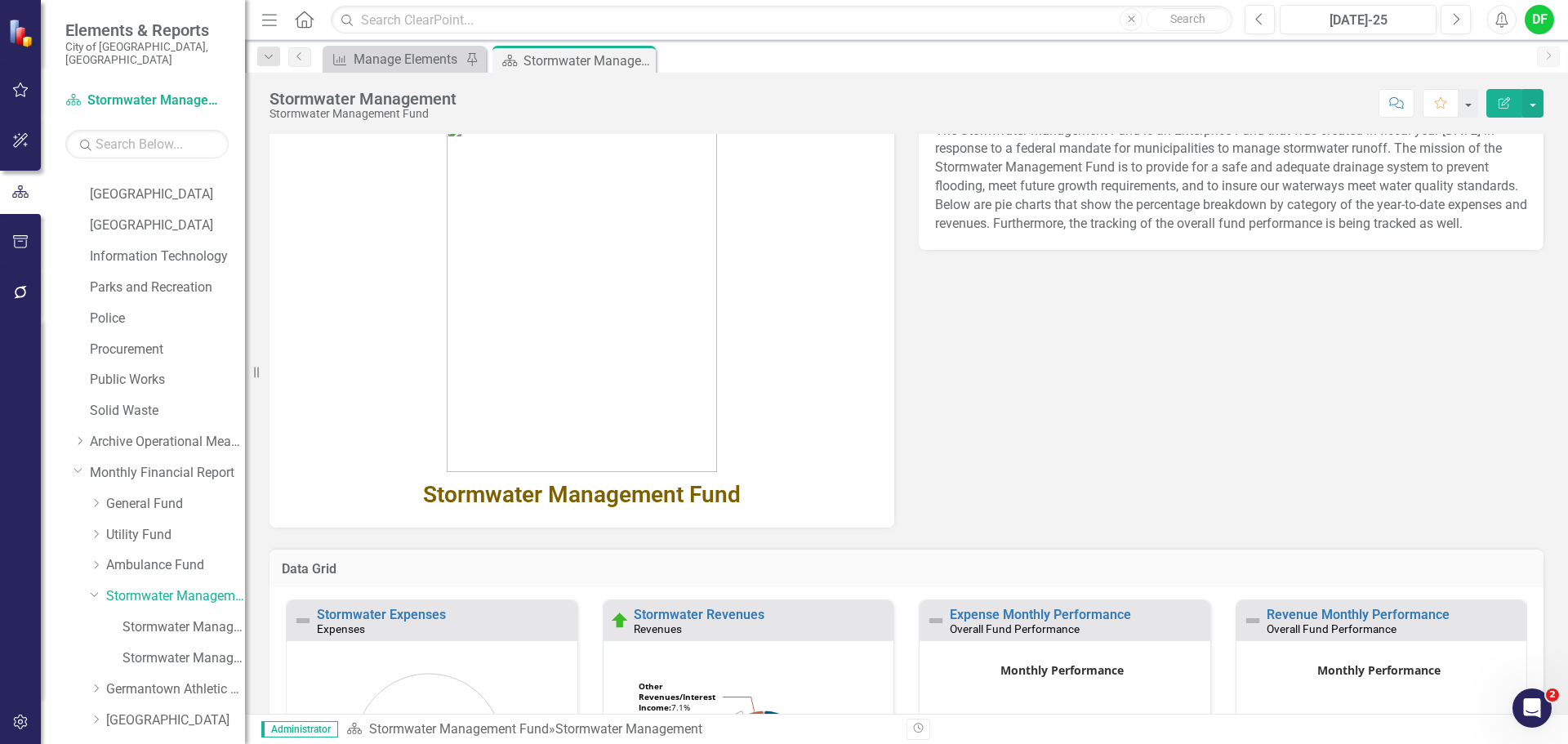
scroll to position [245, 0]
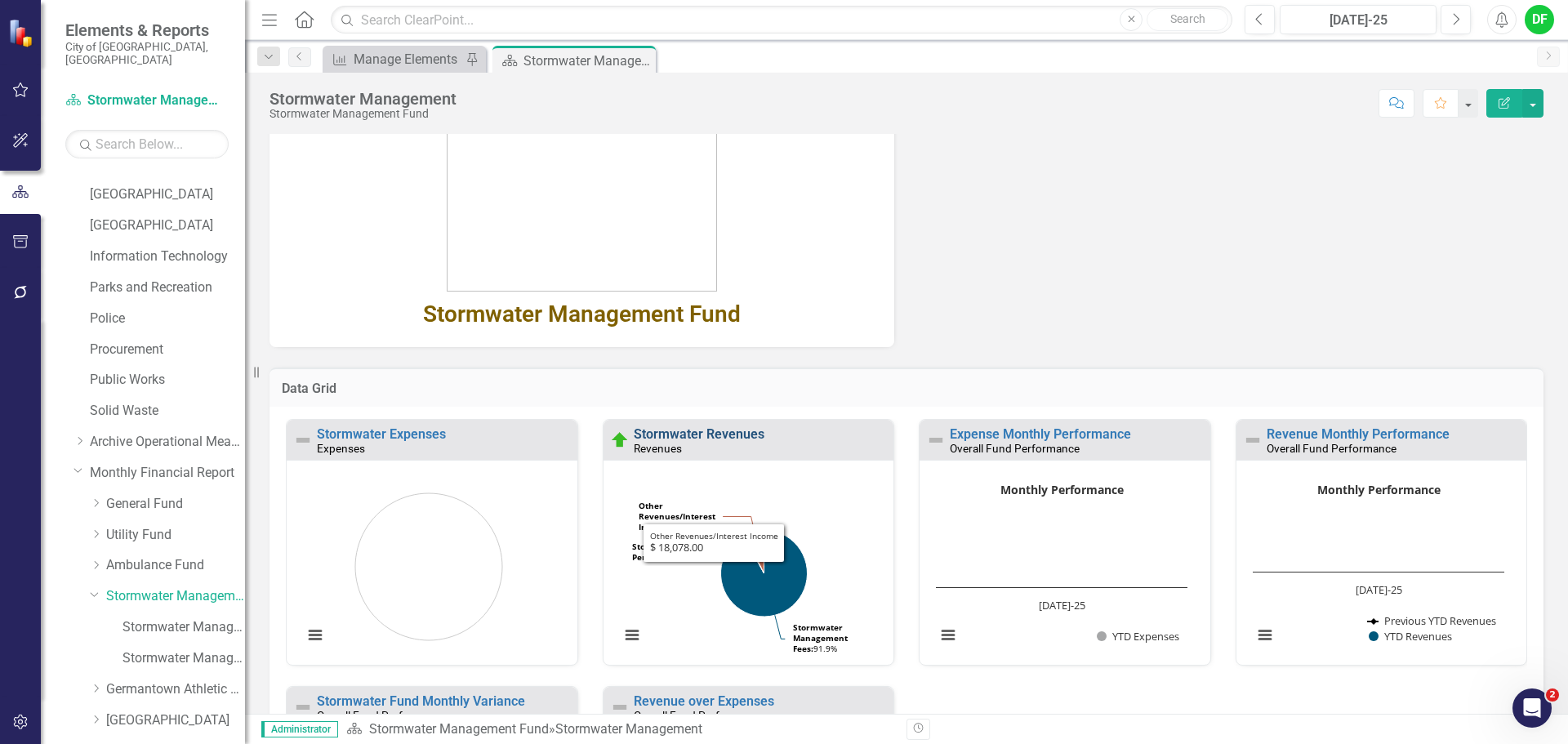
click at [707, 435] on link "Stormwater Revenues" at bounding box center [699, 434] width 131 height 16
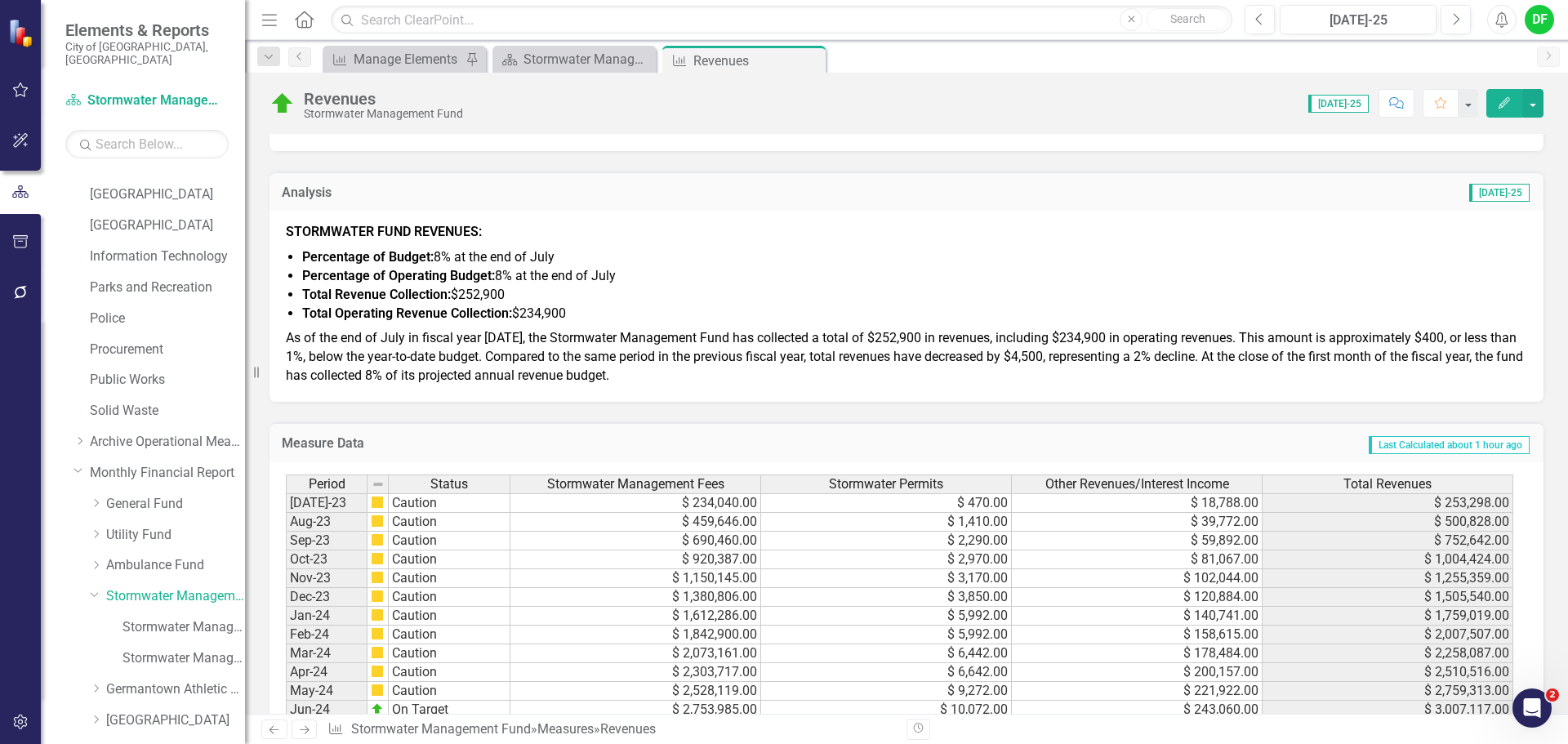
scroll to position [572, 0]
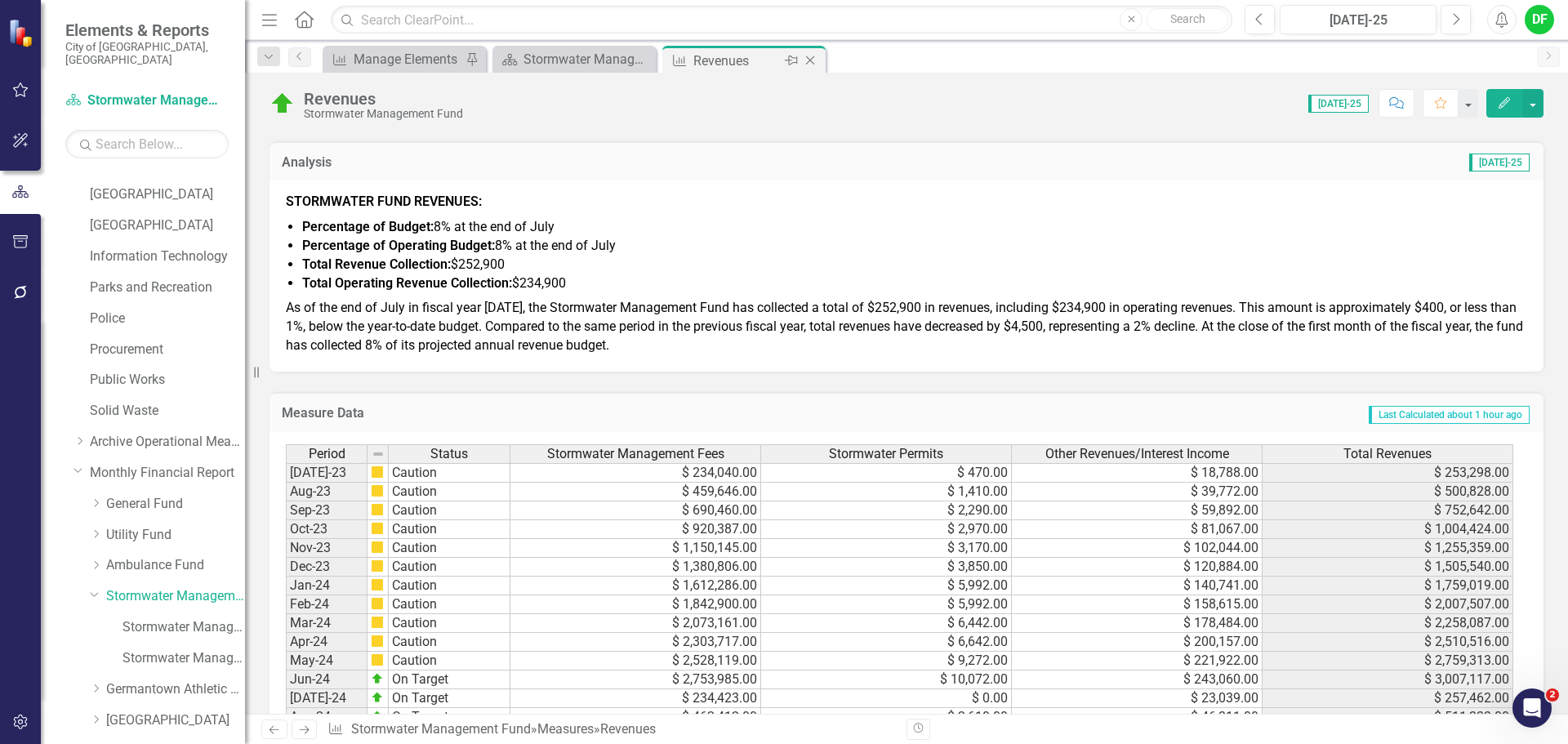
click at [814, 59] on icon "Close" at bounding box center [810, 60] width 17 height 13
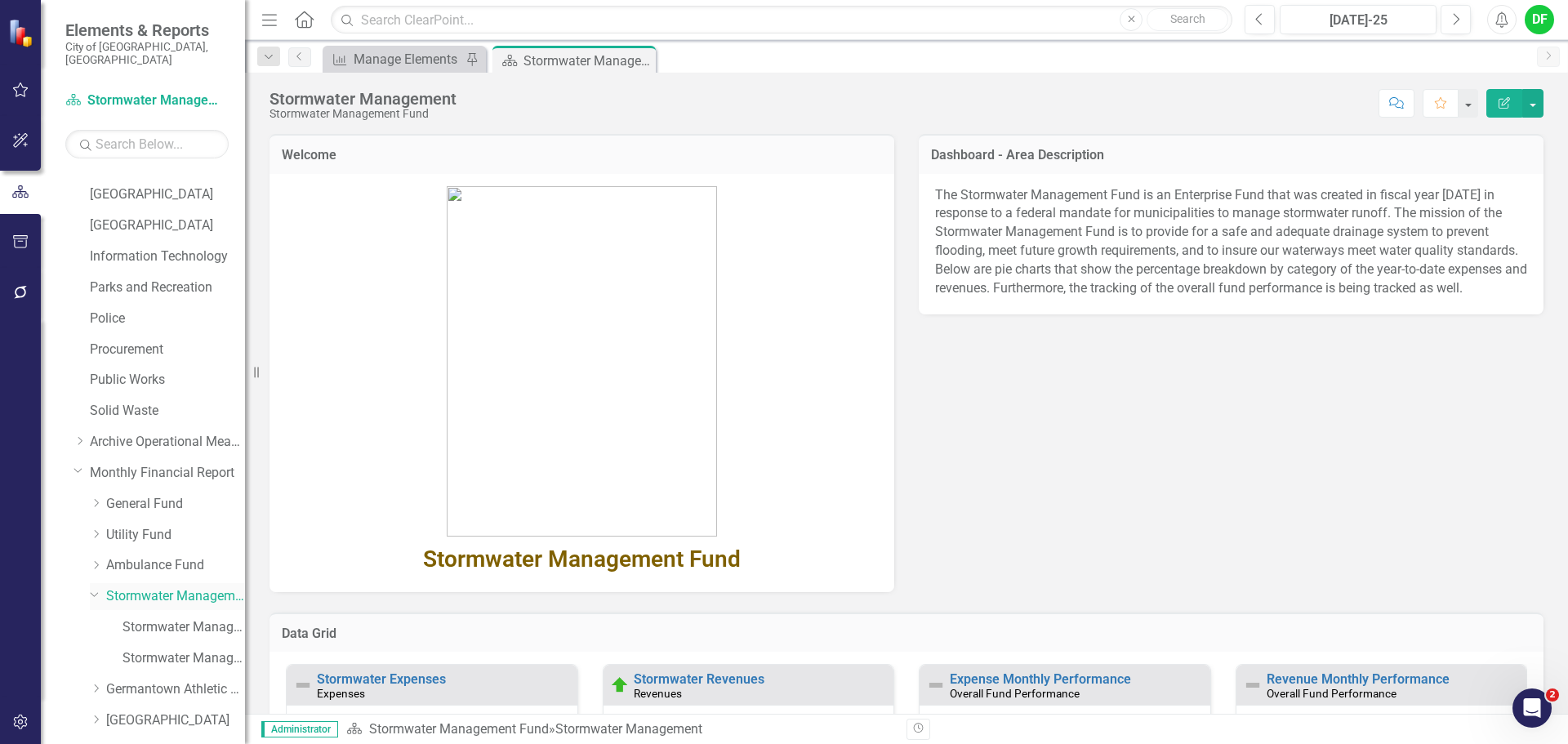
click at [93, 588] on icon "Dropdown" at bounding box center [95, 594] width 10 height 13
click at [98, 622] on icon "Dropdown" at bounding box center [96, 627] width 13 height 10
click at [144, 649] on link "GAC Revenues" at bounding box center [184, 658] width 123 height 19
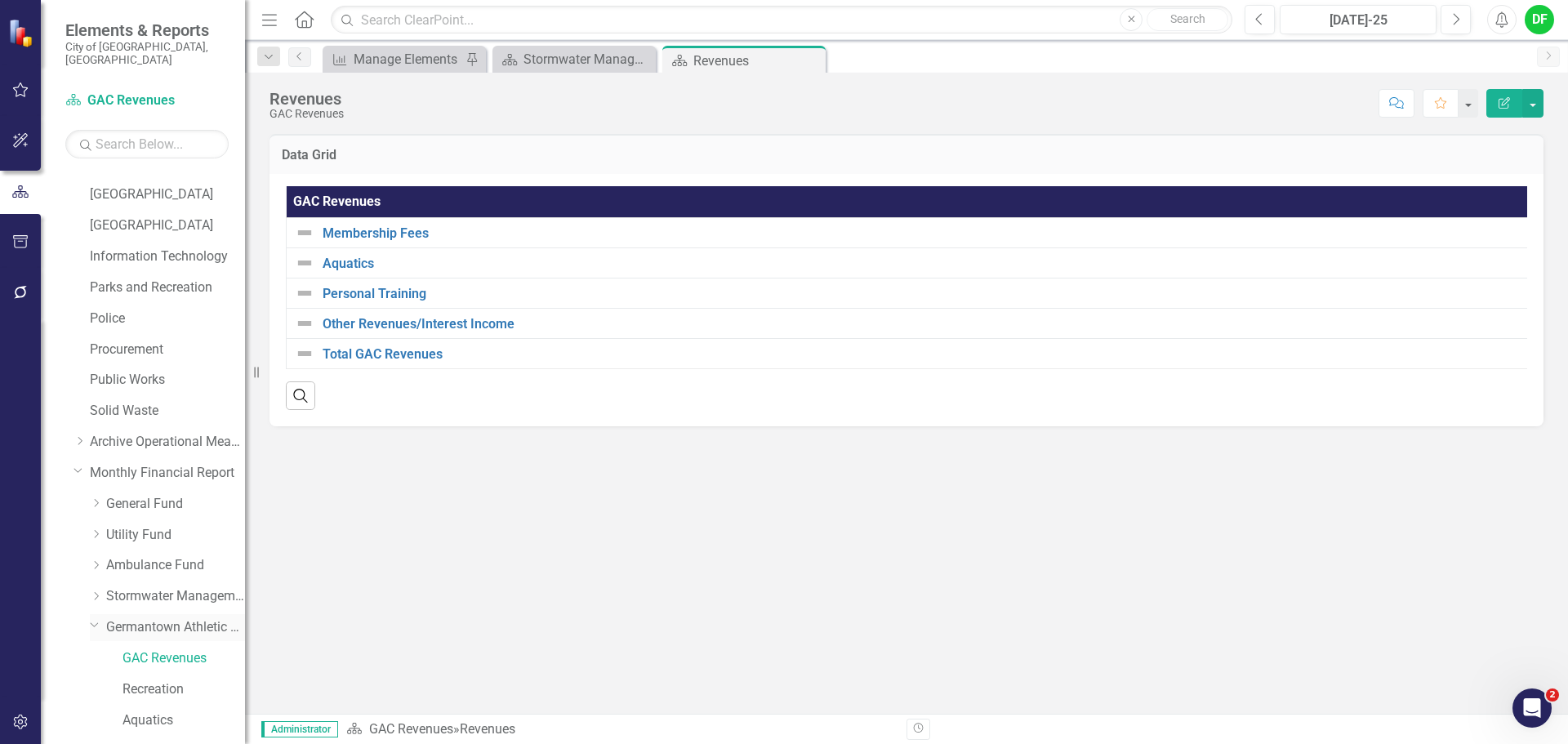
click at [142, 618] on link "Germantown Athletic Club" at bounding box center [176, 627] width 139 height 19
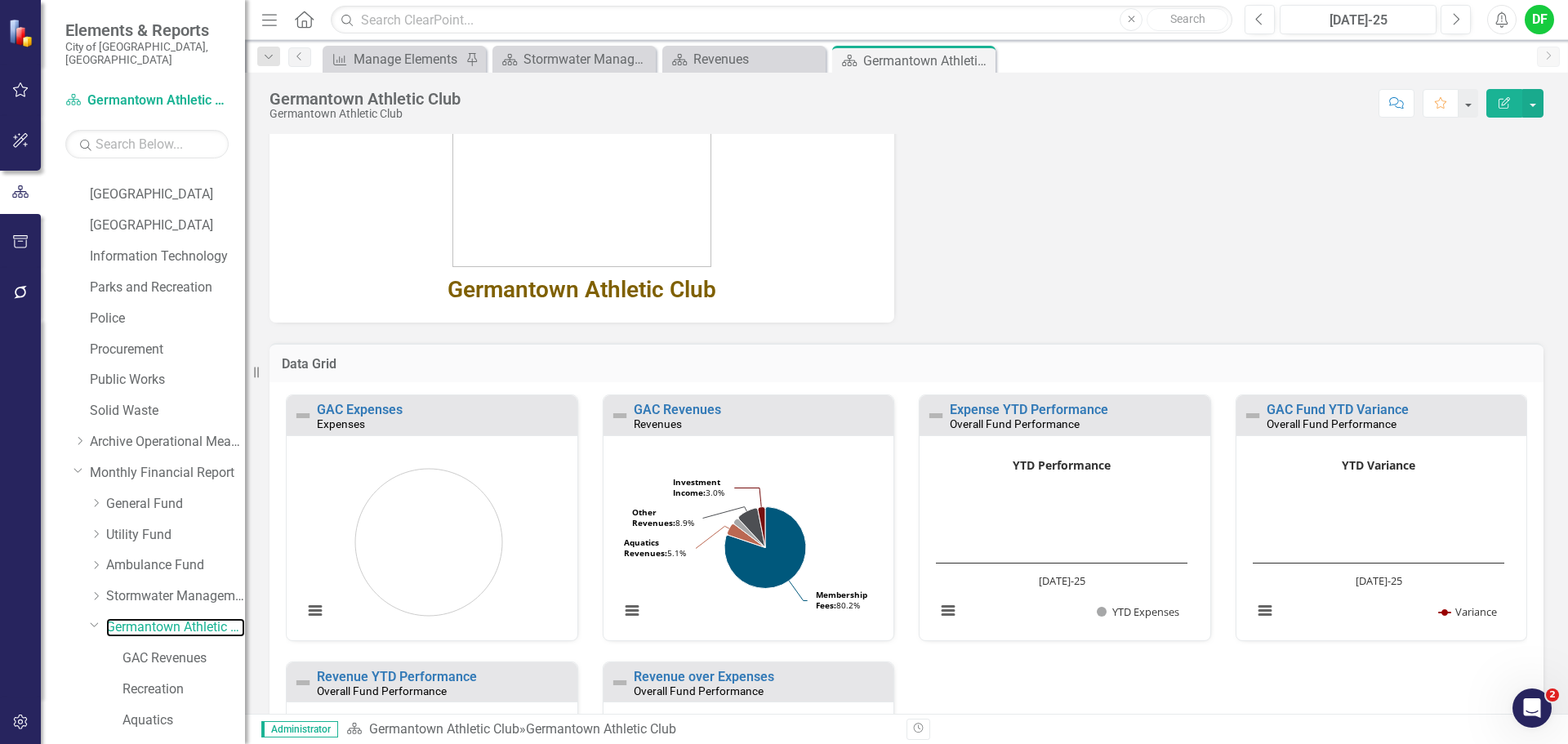
scroll to position [261, 0]
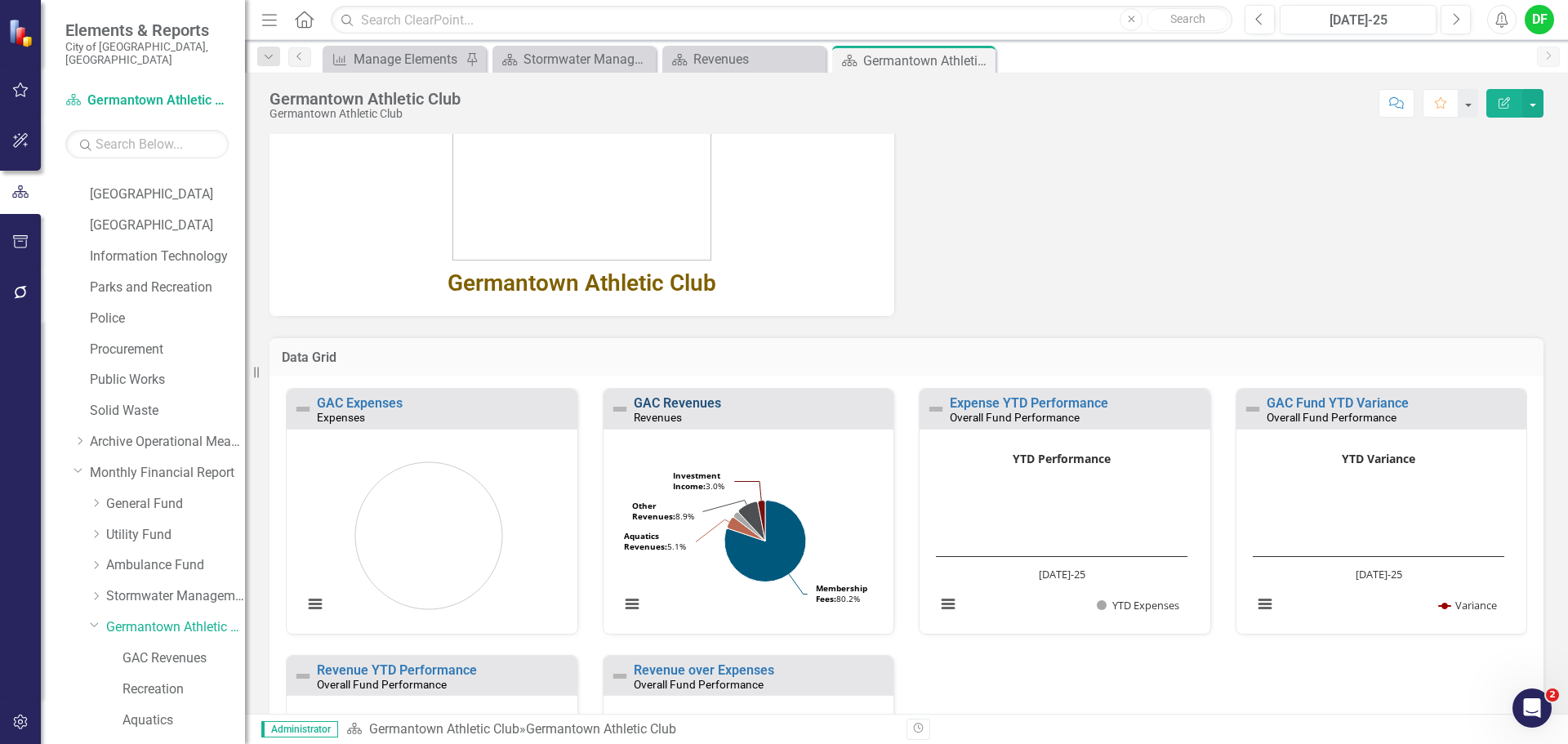
click at [682, 399] on link "GAC Revenues" at bounding box center [677, 403] width 88 height 16
